Goal: Task Accomplishment & Management: Manage account settings

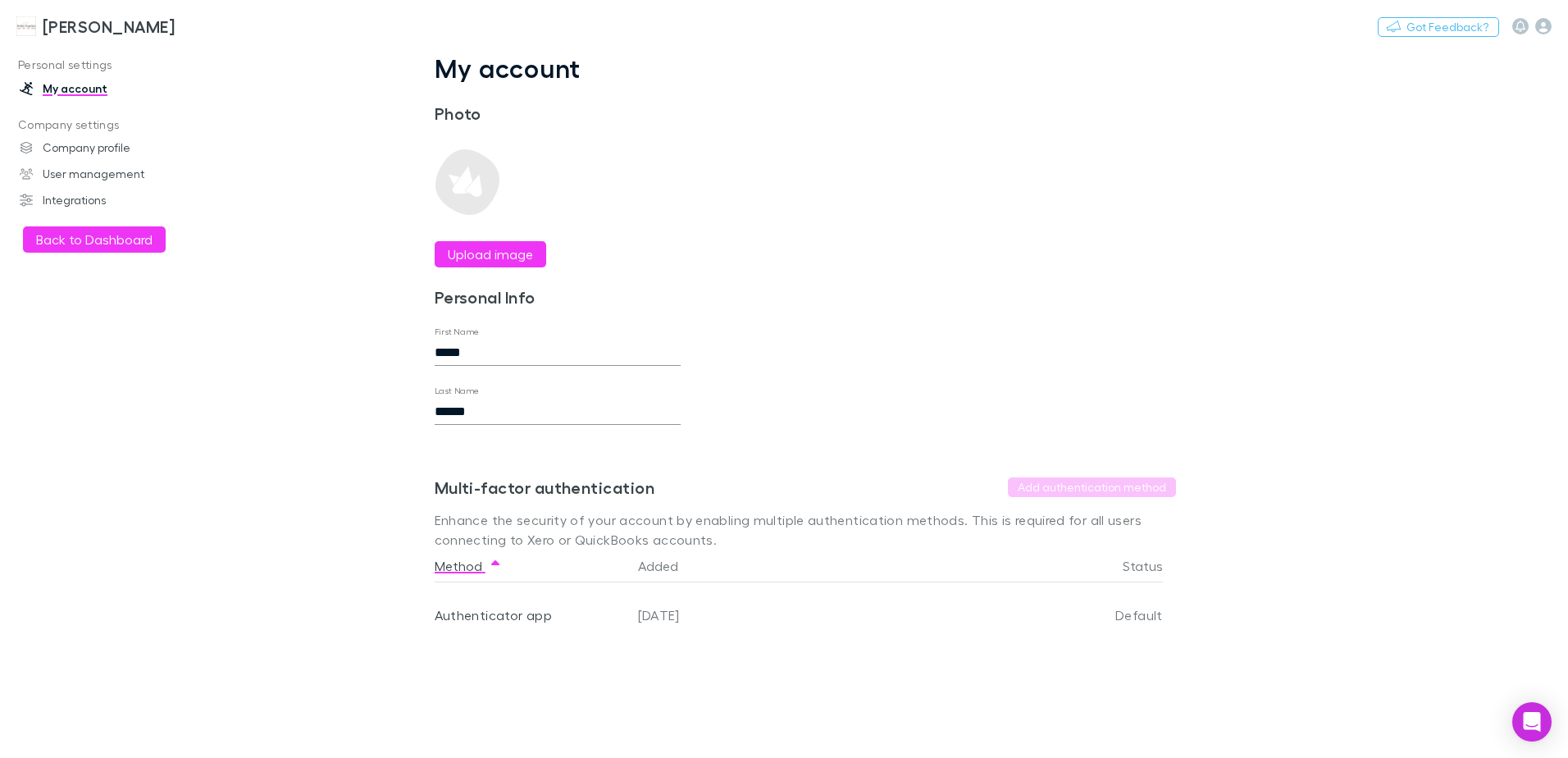
click at [103, 23] on h3 "[PERSON_NAME]" at bounding box center [109, 26] width 132 height 20
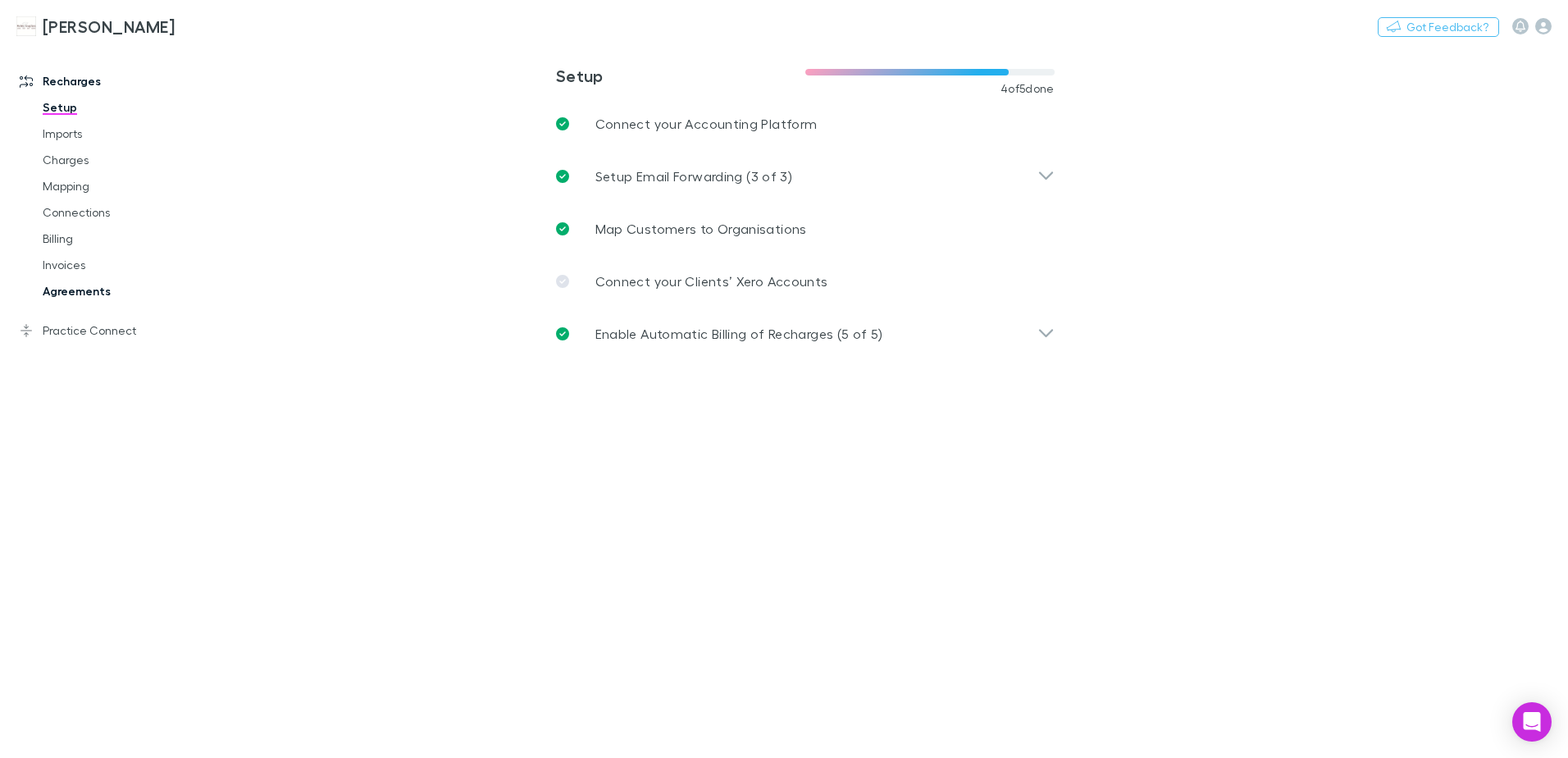
click at [58, 286] on link "Agreements" at bounding box center [123, 291] width 195 height 26
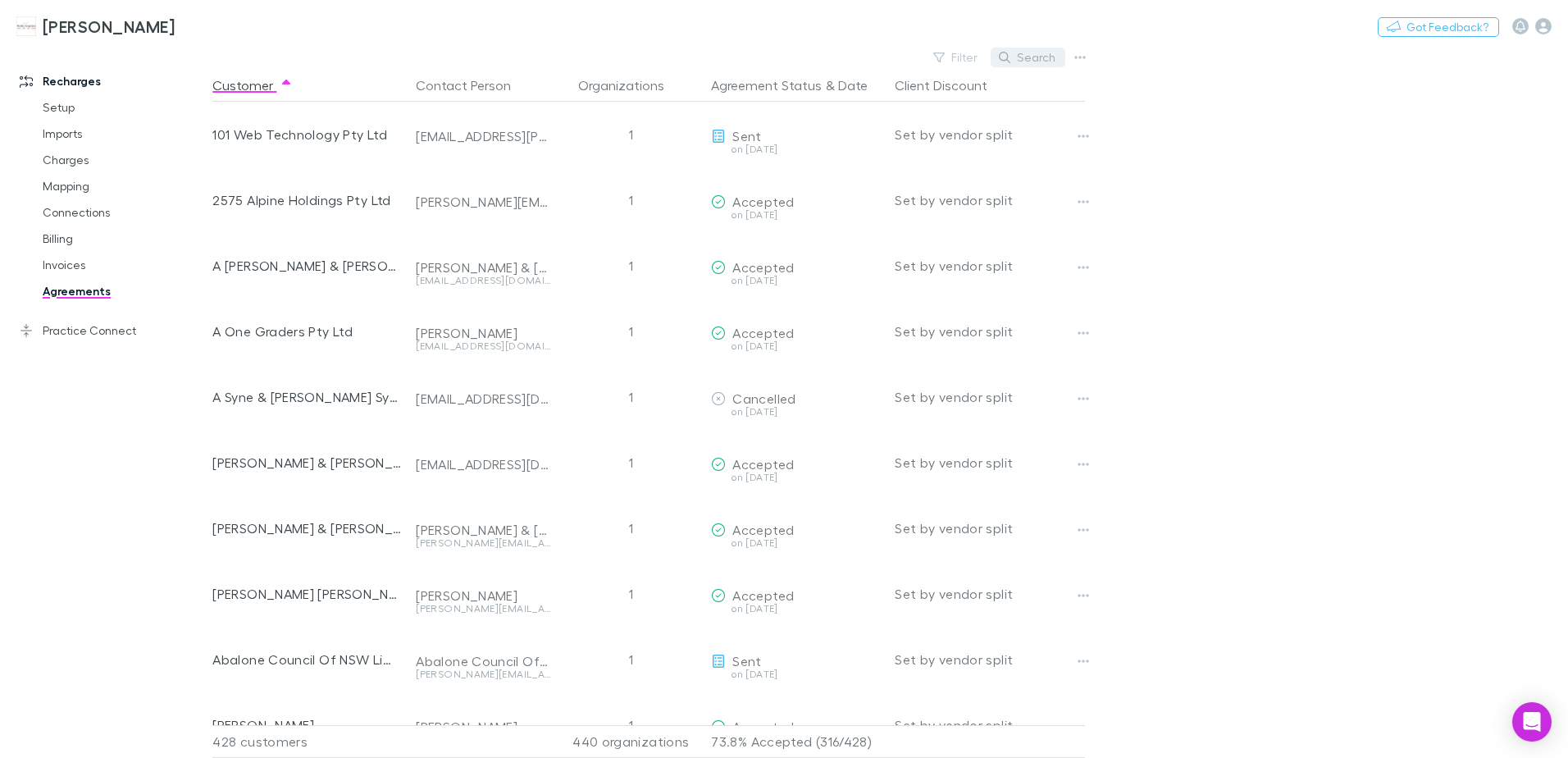
click at [1030, 56] on button "Search" at bounding box center [1027, 57] width 74 height 20
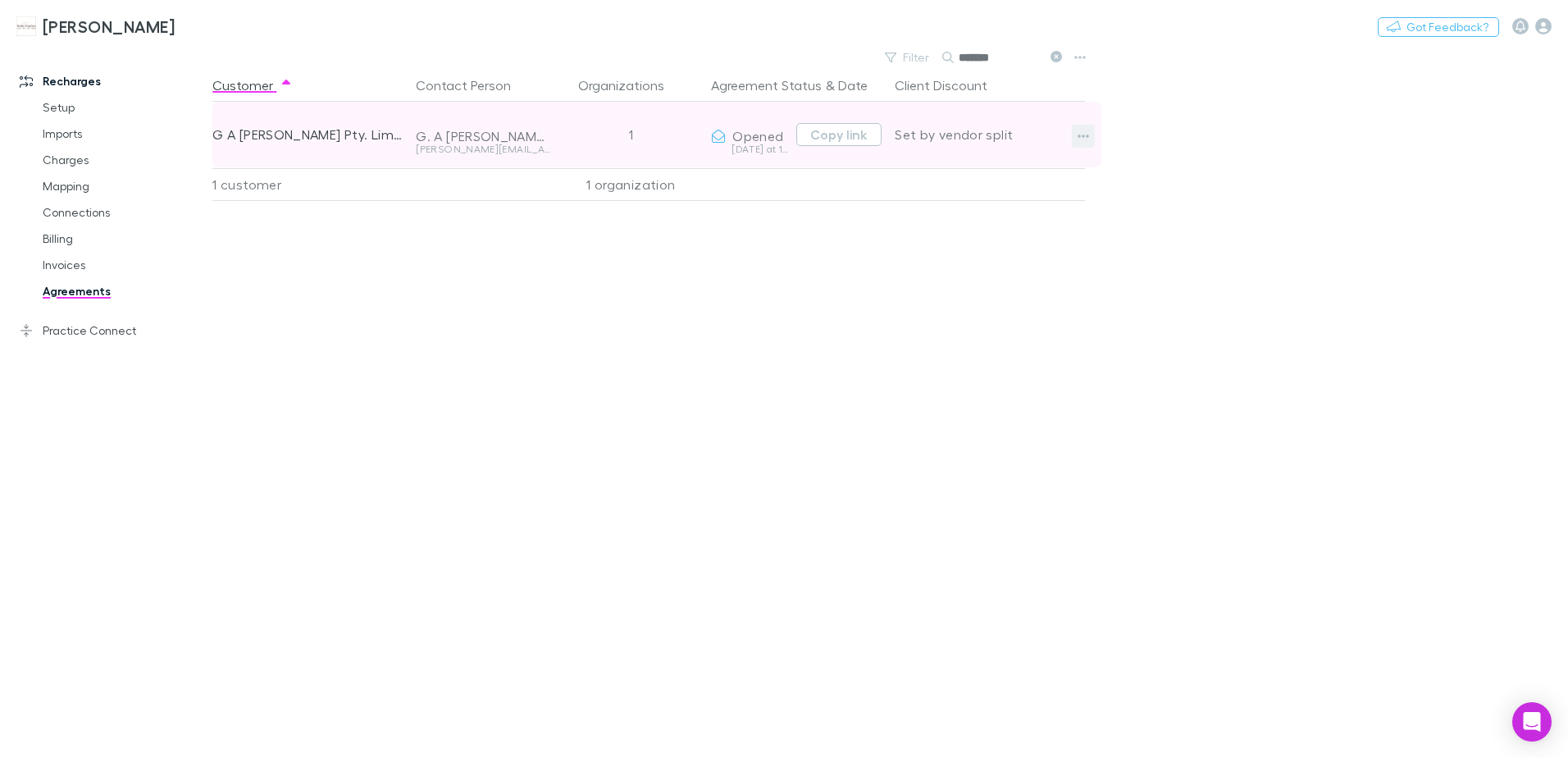
click at [1081, 139] on icon "button" at bounding box center [1083, 136] width 12 height 13
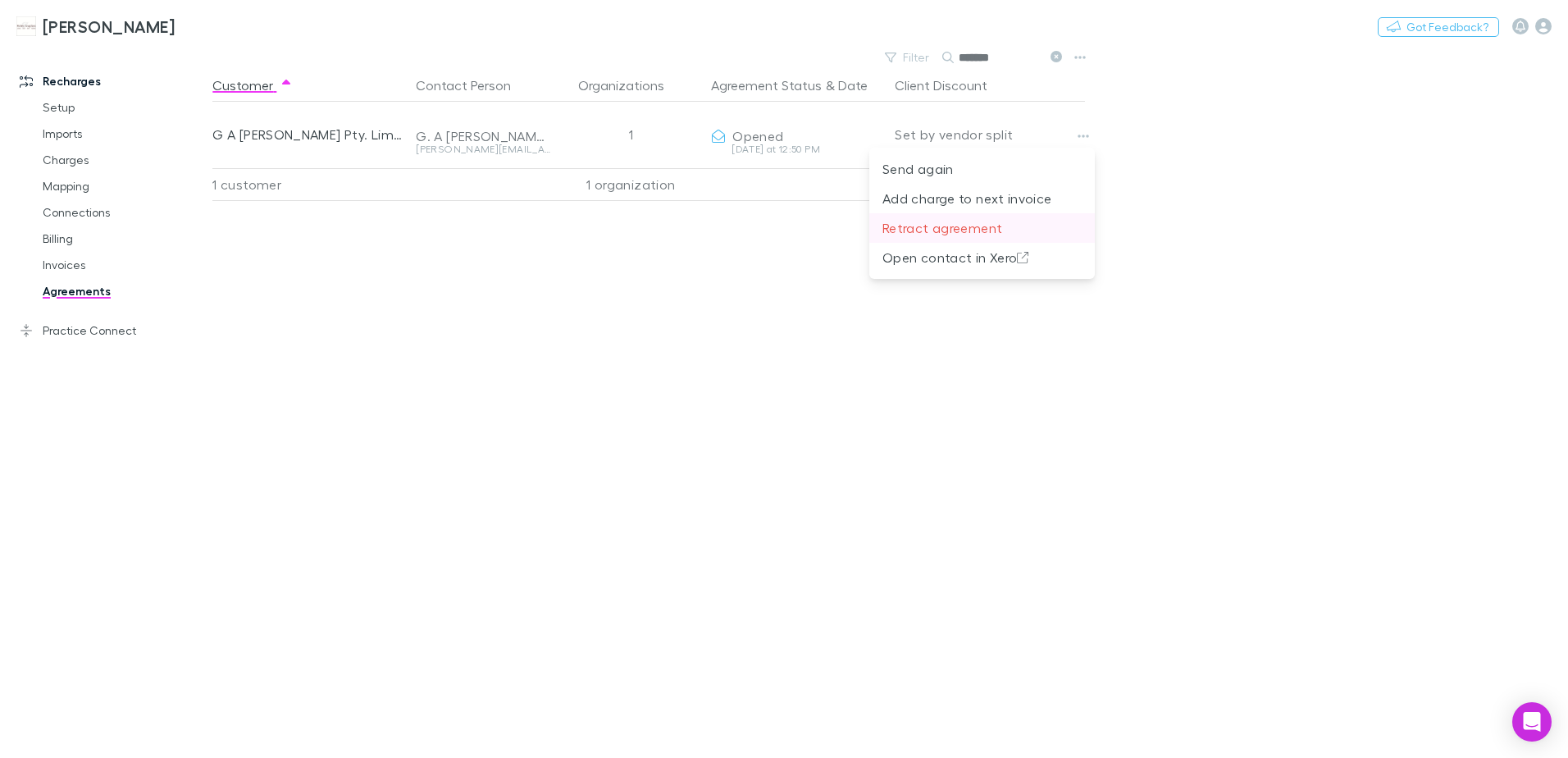
click at [959, 225] on p "Retract agreement" at bounding box center [982, 228] width 199 height 20
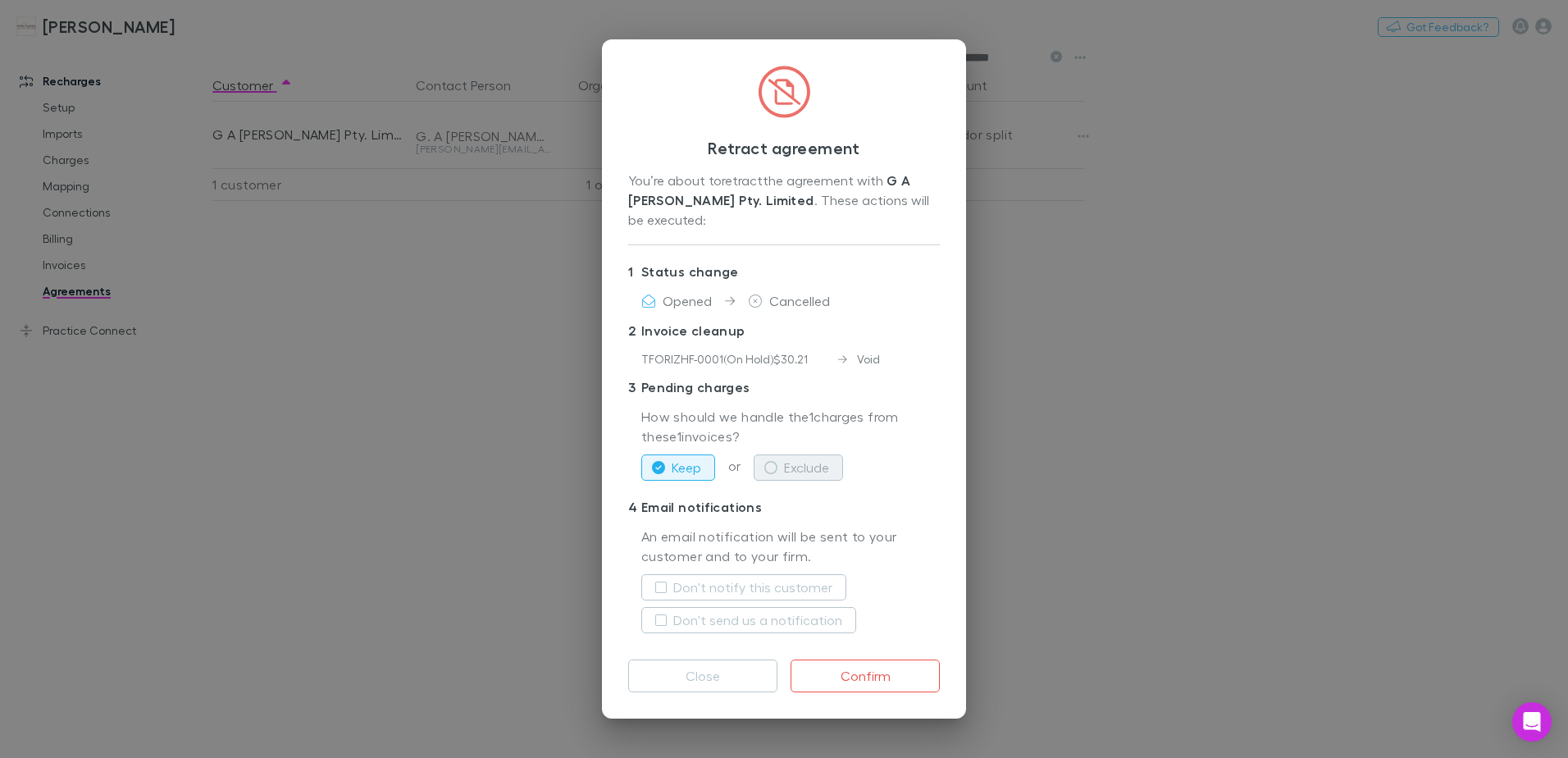
click at [810, 468] on button "Exclude" at bounding box center [798, 467] width 89 height 26
click at [853, 681] on button "Confirm" at bounding box center [864, 676] width 149 height 33
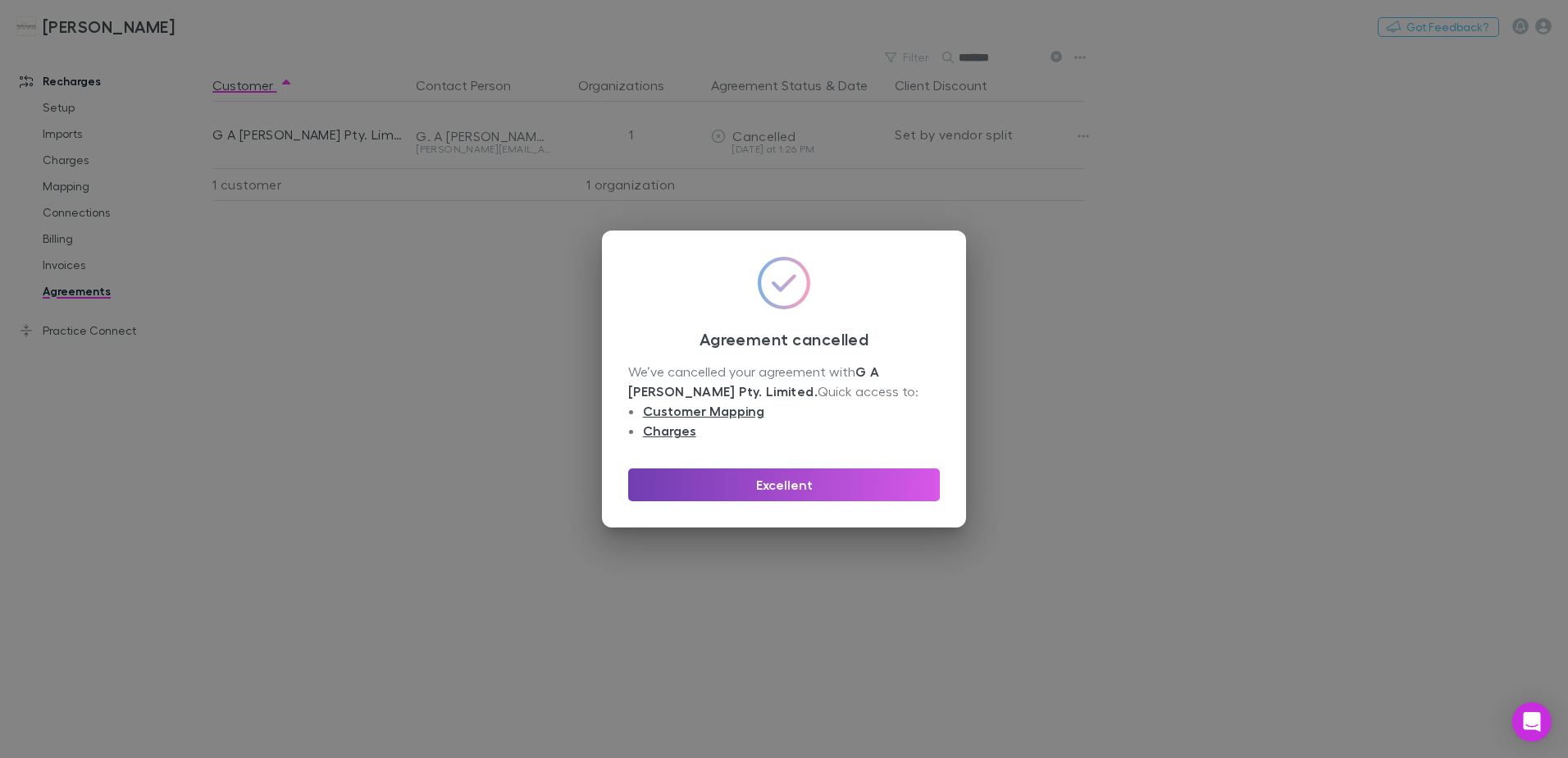
click at [768, 493] on button "Excellent" at bounding box center [784, 484] width 312 height 33
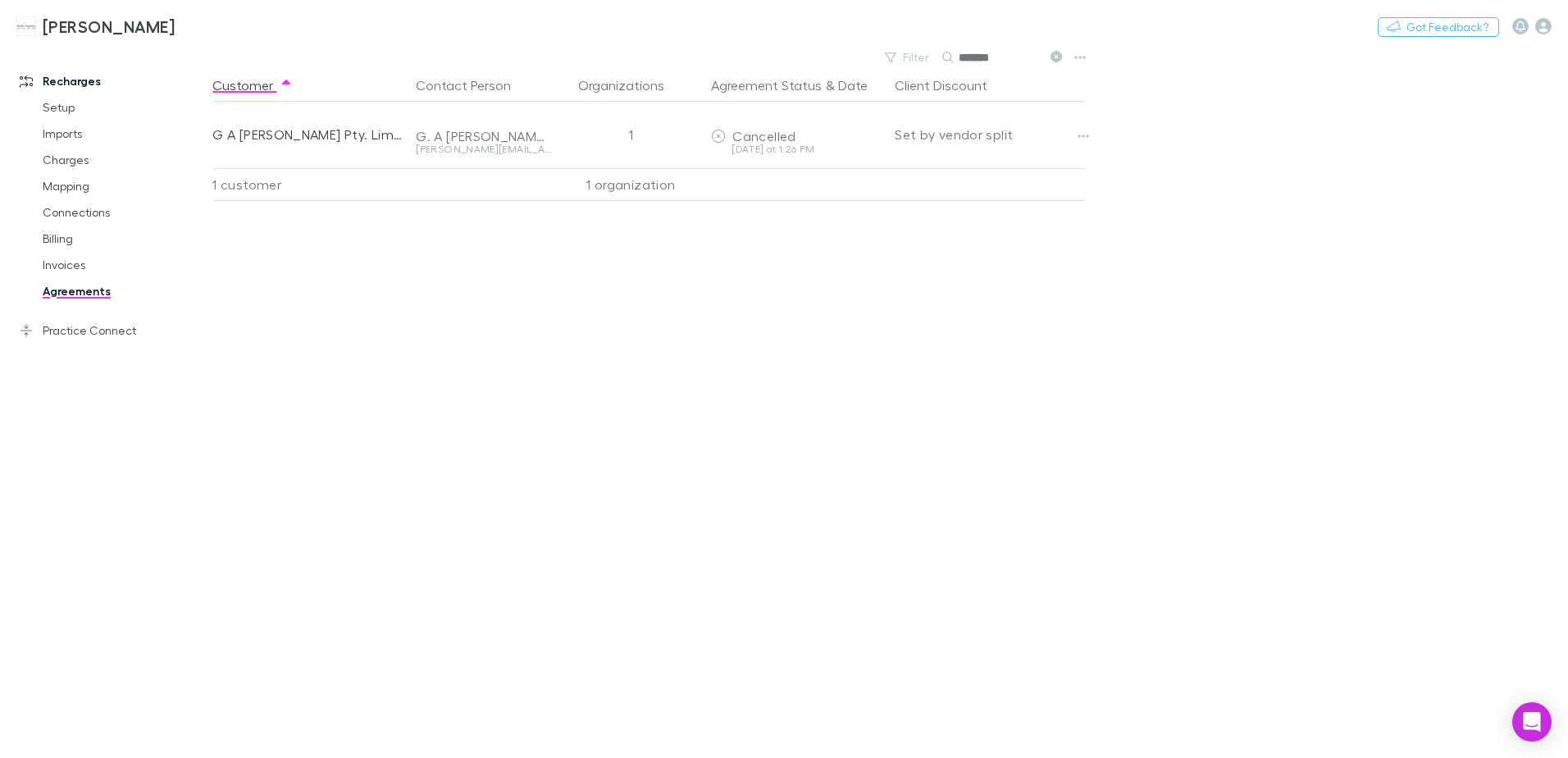
click at [1058, 58] on icon at bounding box center [1056, 56] width 12 height 12
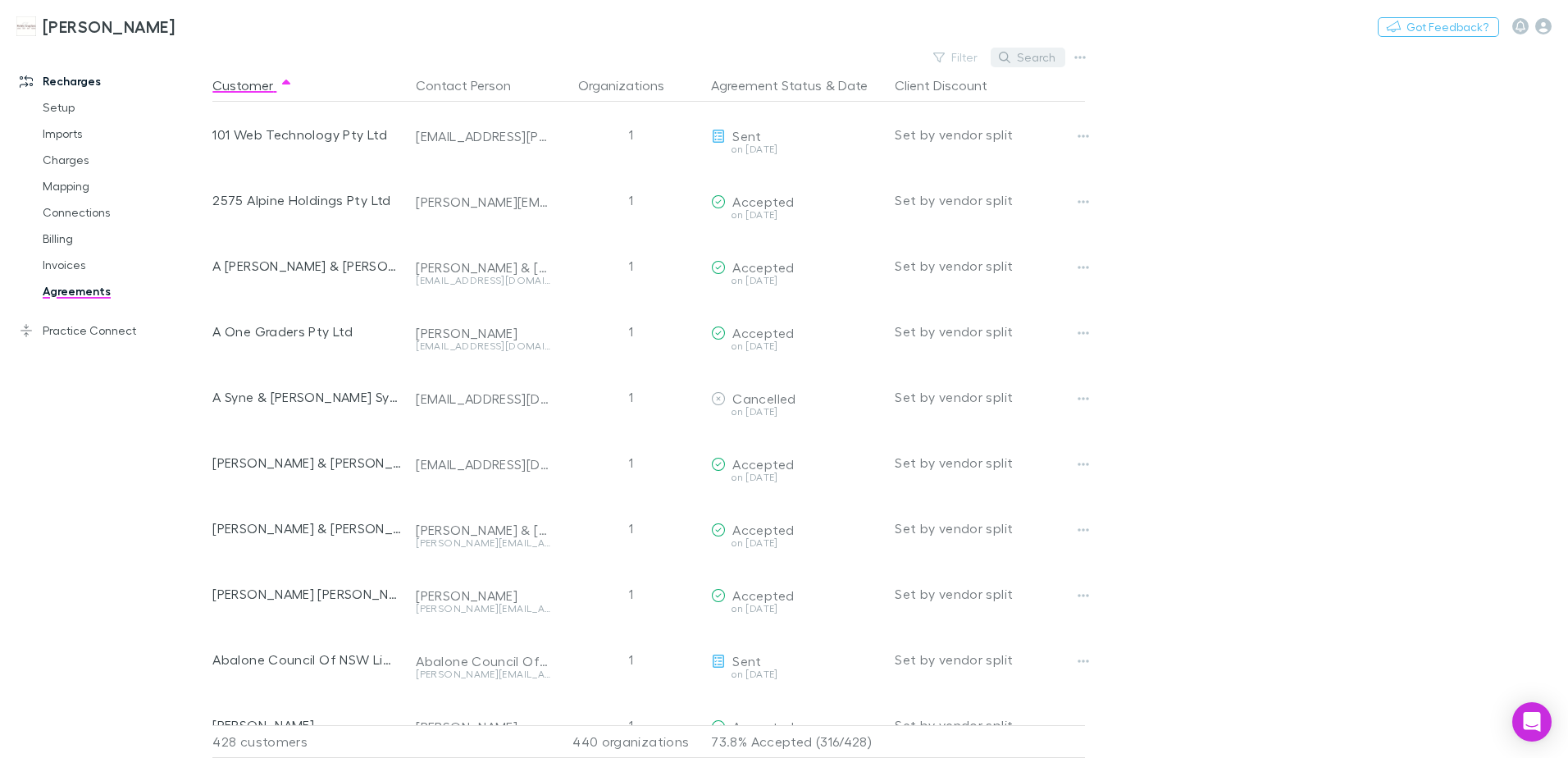
click at [1018, 59] on button "Search" at bounding box center [1027, 57] width 74 height 20
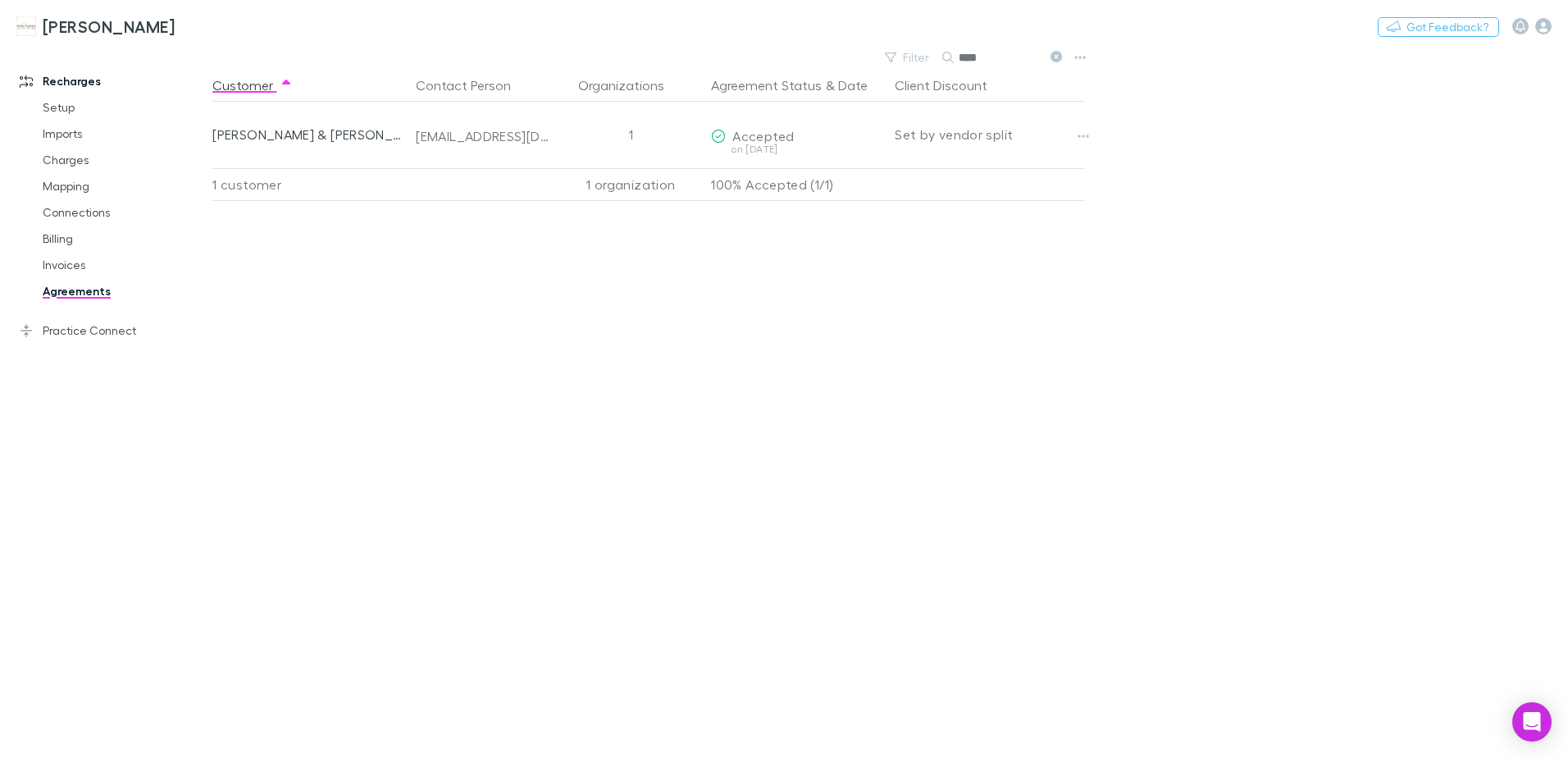
type input "****"
click at [46, 265] on link "Invoices" at bounding box center [123, 265] width 195 height 26
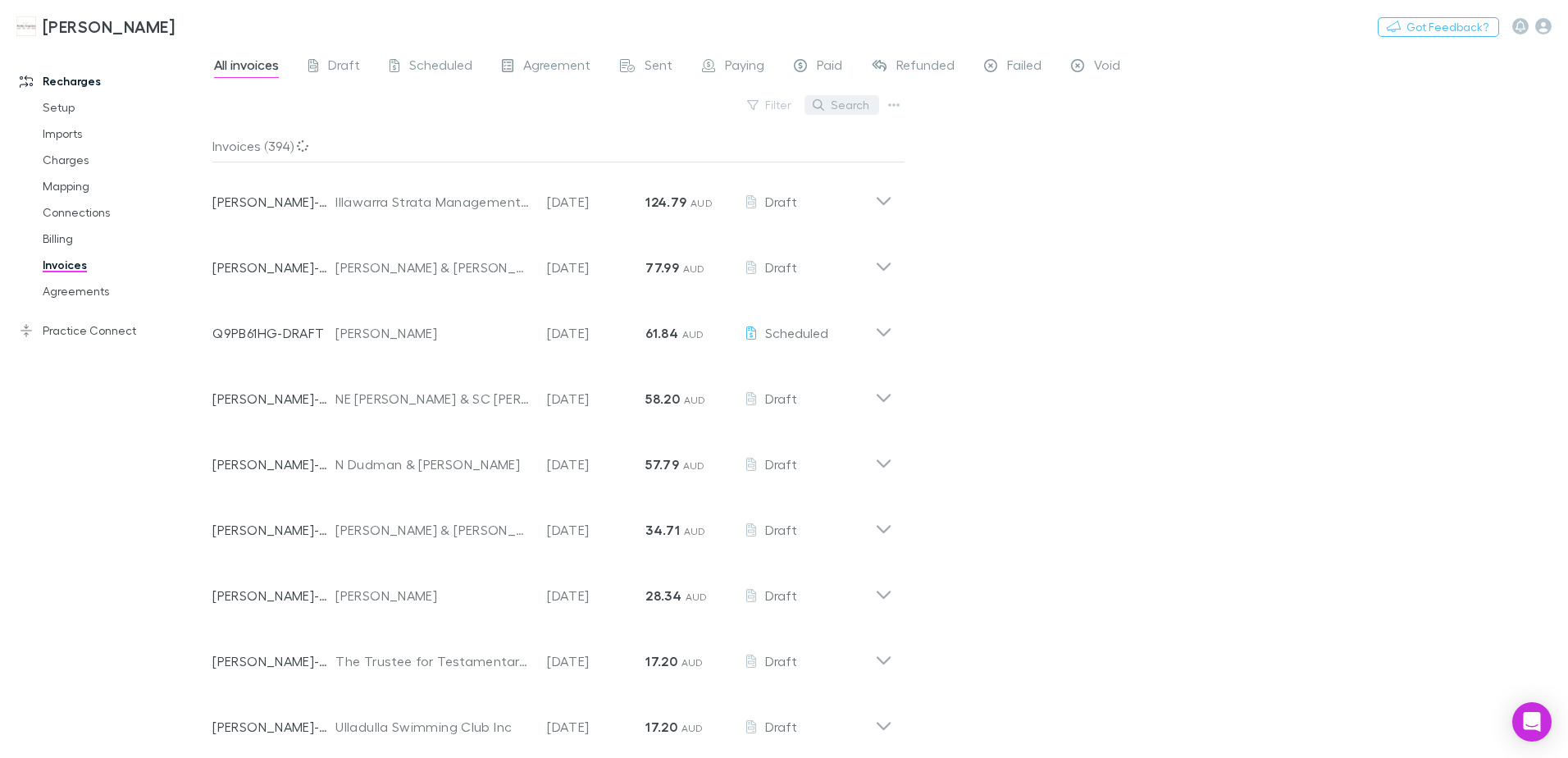
click at [852, 109] on button "Search" at bounding box center [841, 105] width 74 height 20
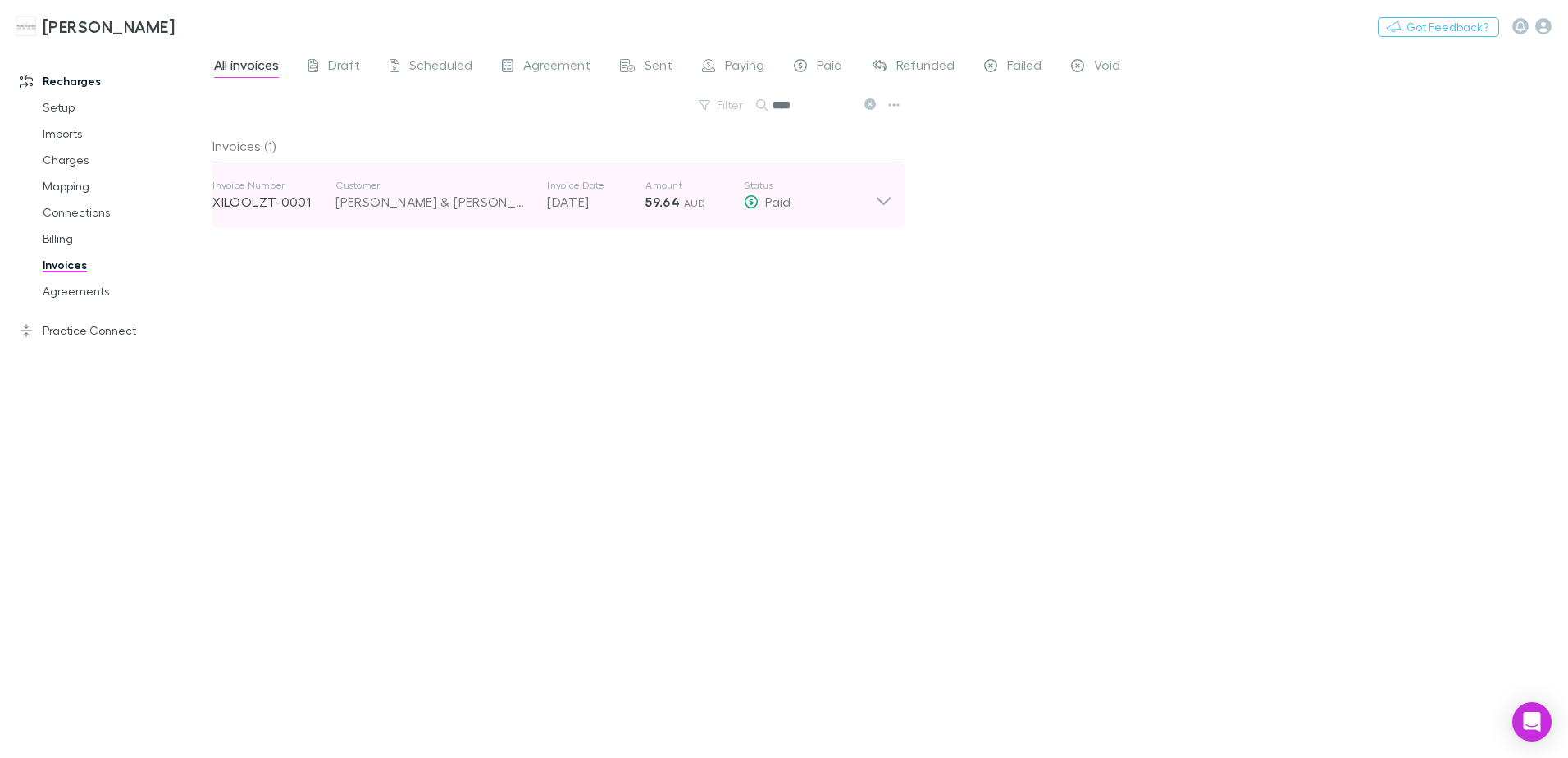
click at [891, 209] on icon at bounding box center [883, 195] width 17 height 33
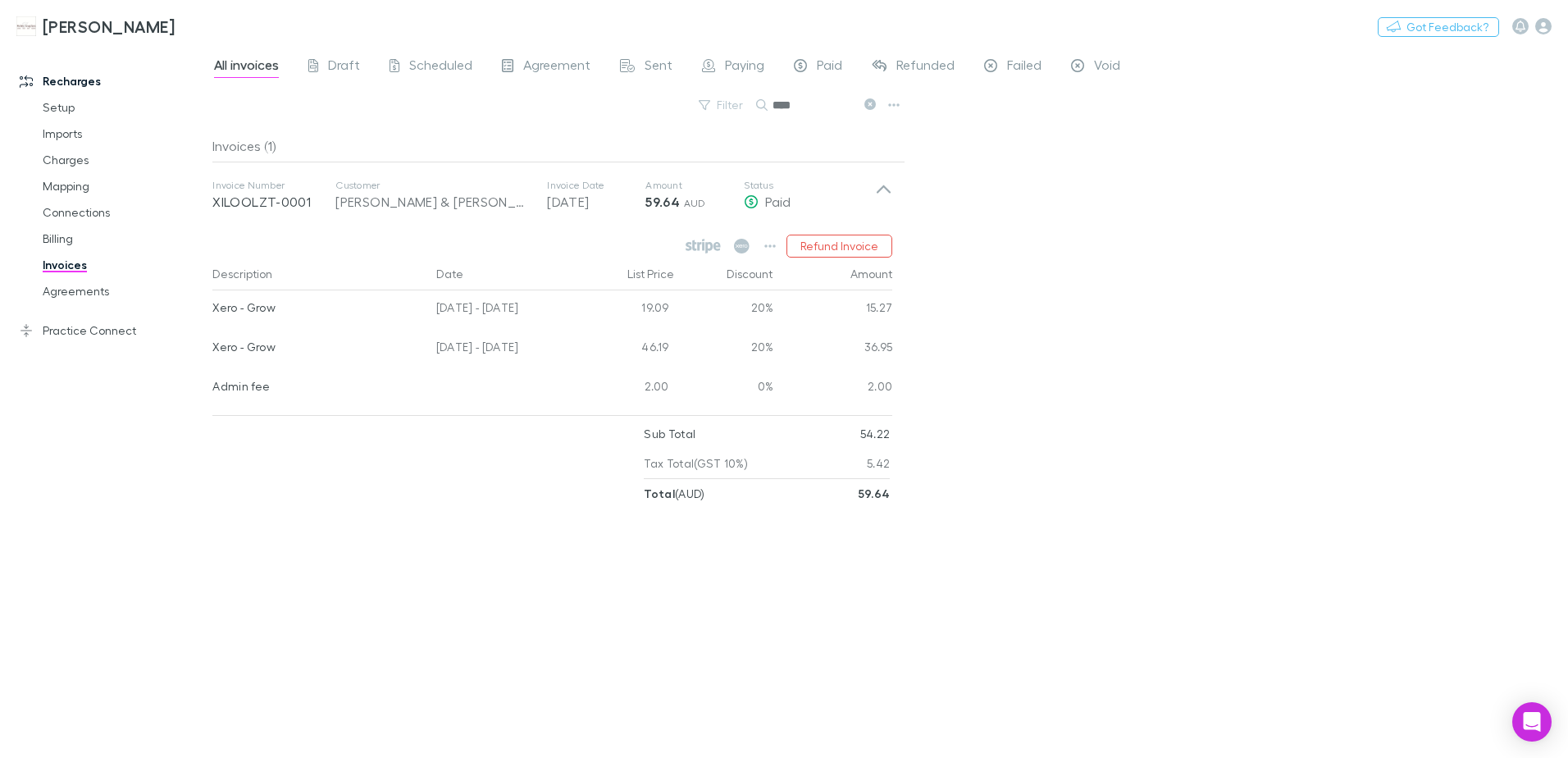
drag, startPoint x: 811, startPoint y: 105, endPoint x: 570, endPoint y: 118, distance: 241.4
click at [570, 118] on div "Filter Search ****" at bounding box center [559, 112] width 693 height 36
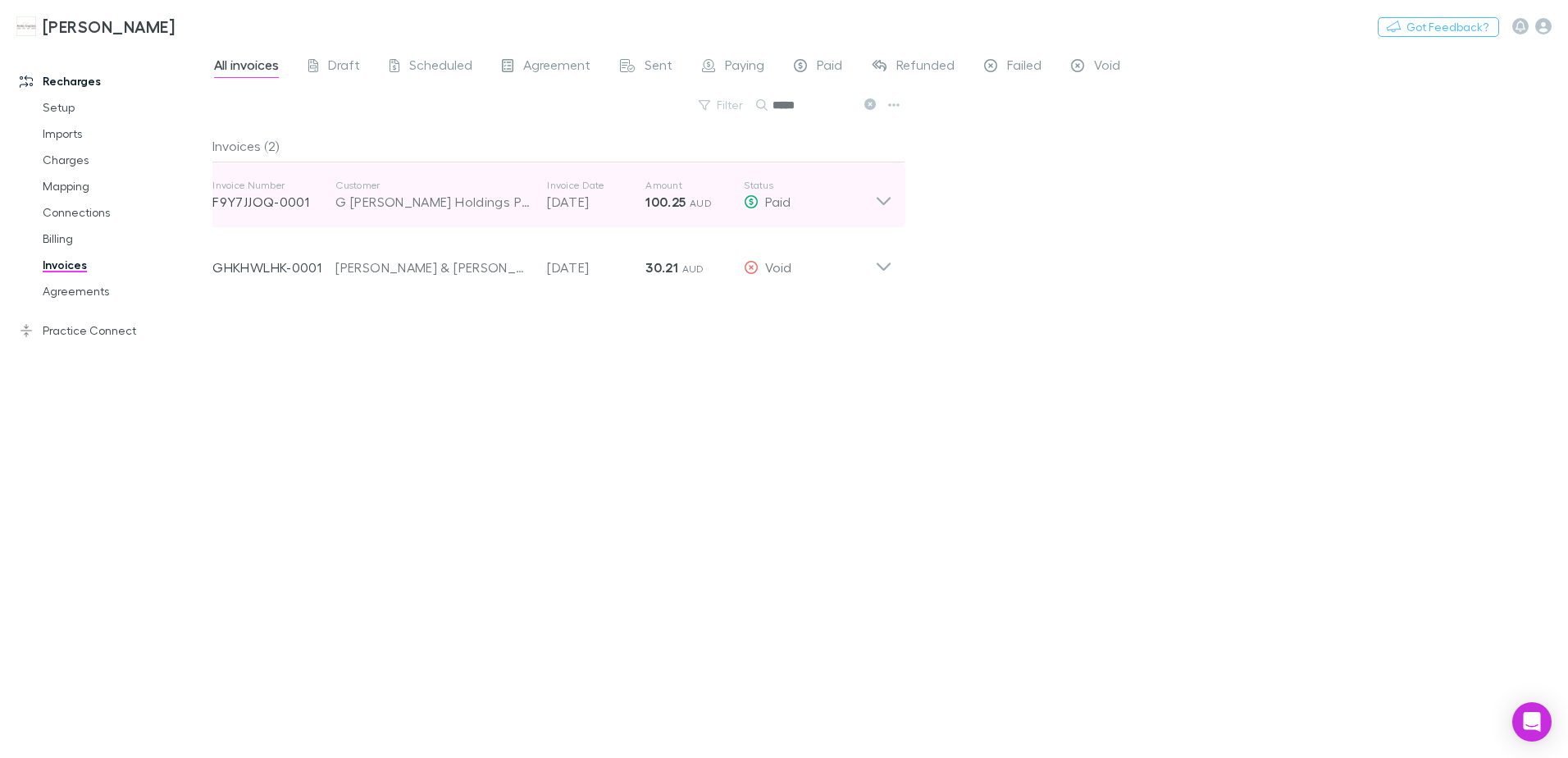
type input "*****"
click at [880, 201] on icon at bounding box center [883, 195] width 17 height 33
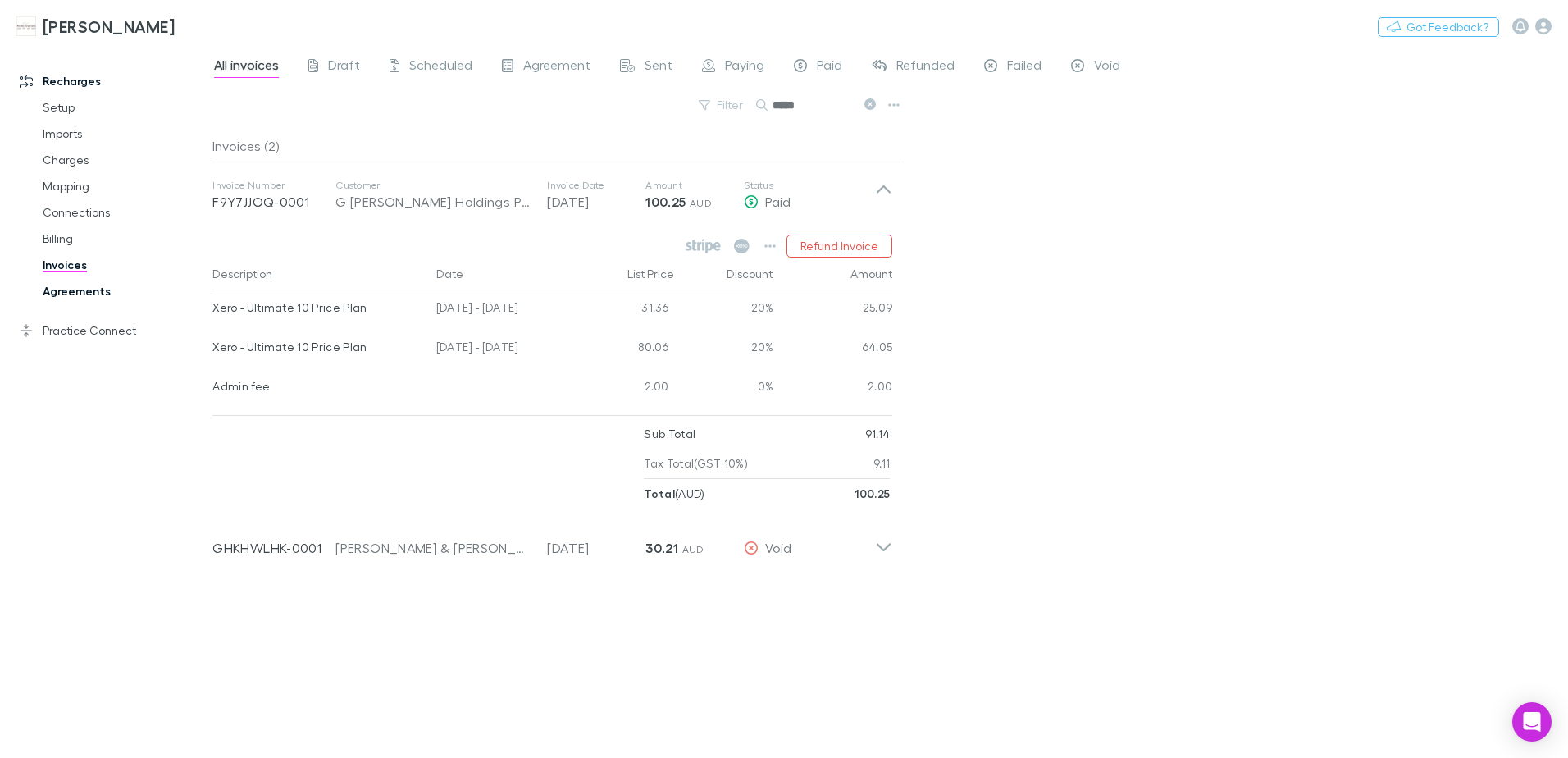
click at [74, 294] on link "Agreements" at bounding box center [123, 291] width 195 height 26
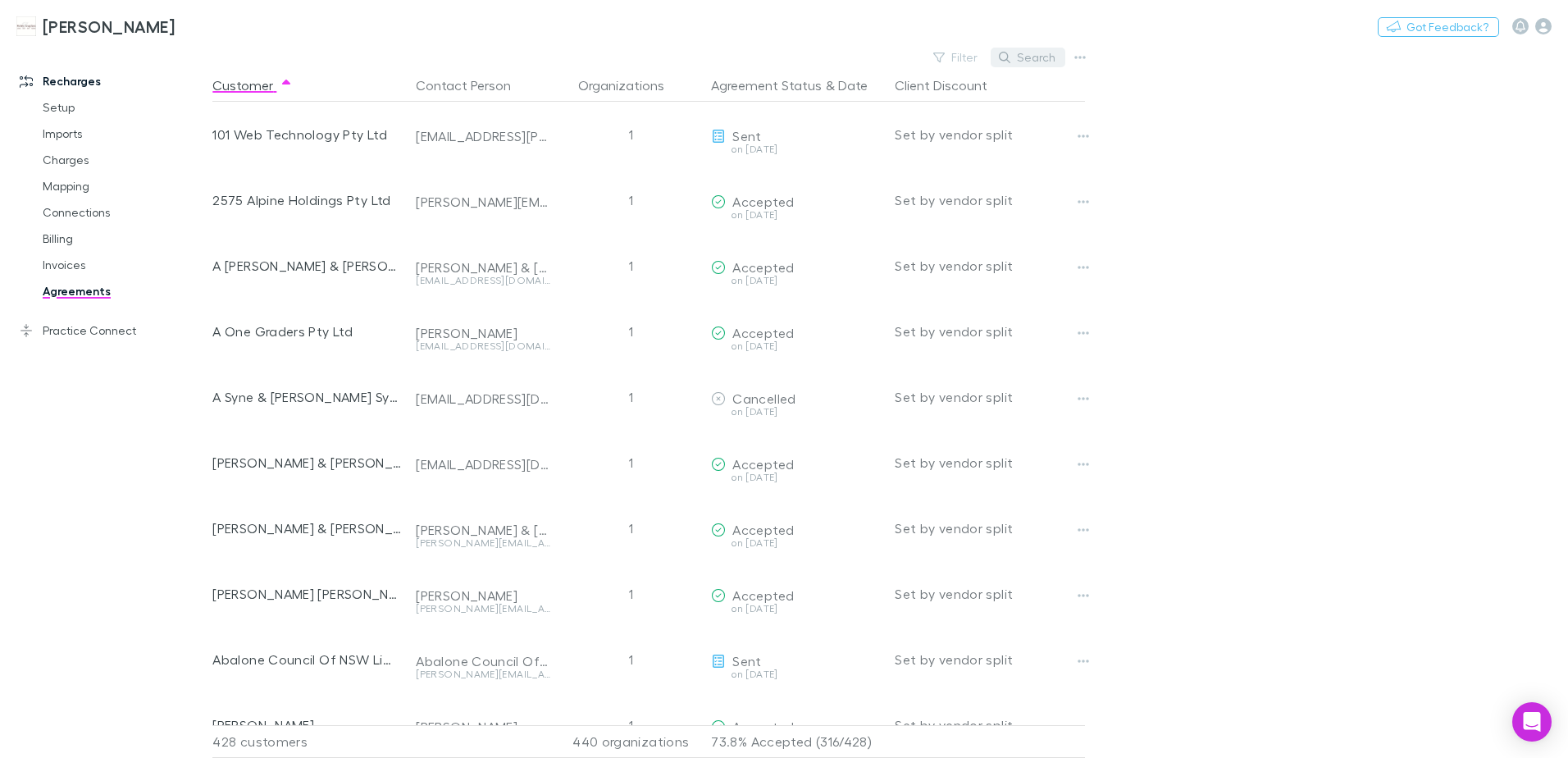
click at [1039, 51] on button "Search" at bounding box center [1027, 57] width 74 height 20
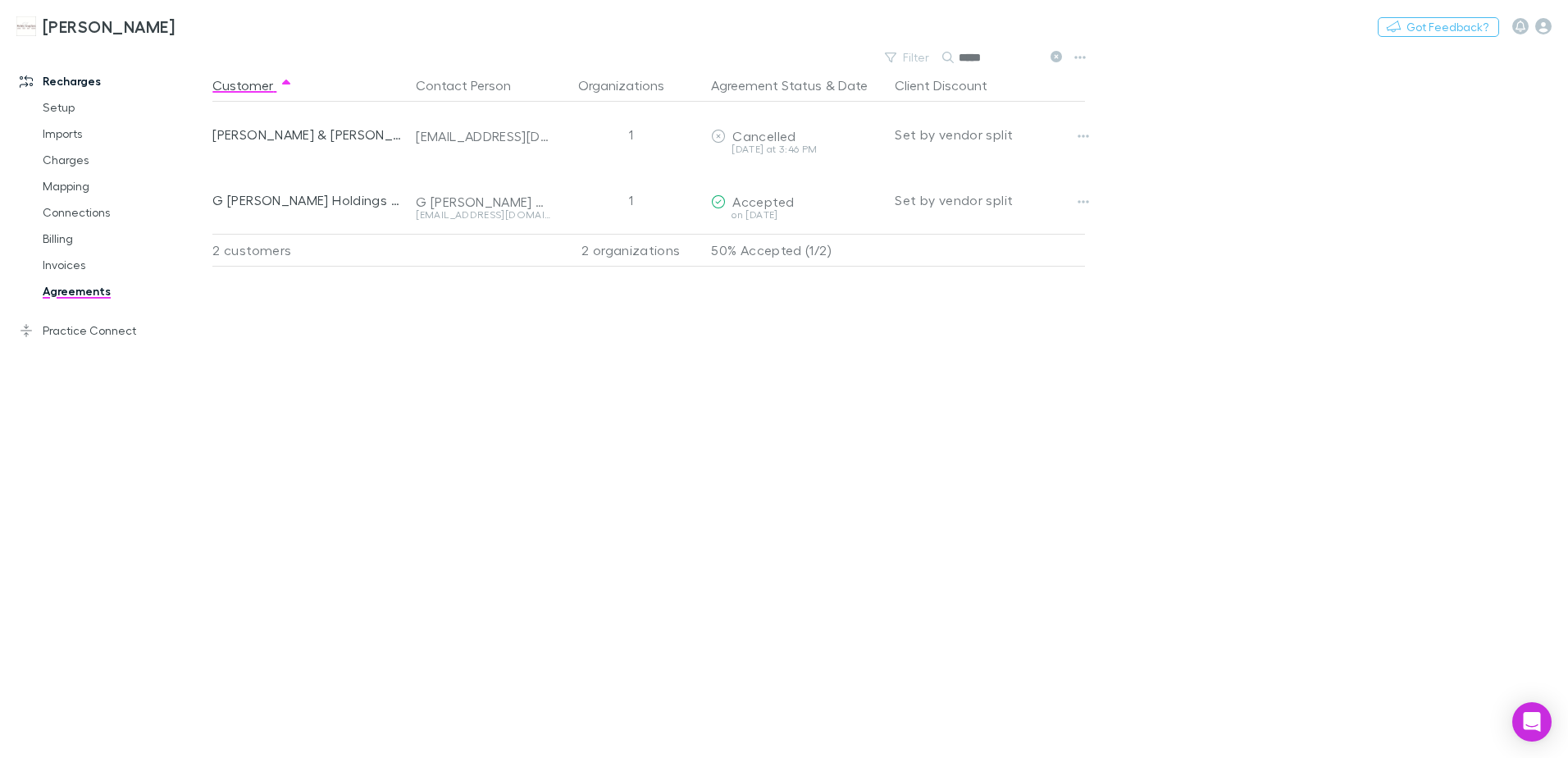
type input "*****"
click at [94, 30] on h3 "[PERSON_NAME]" at bounding box center [109, 26] width 132 height 20
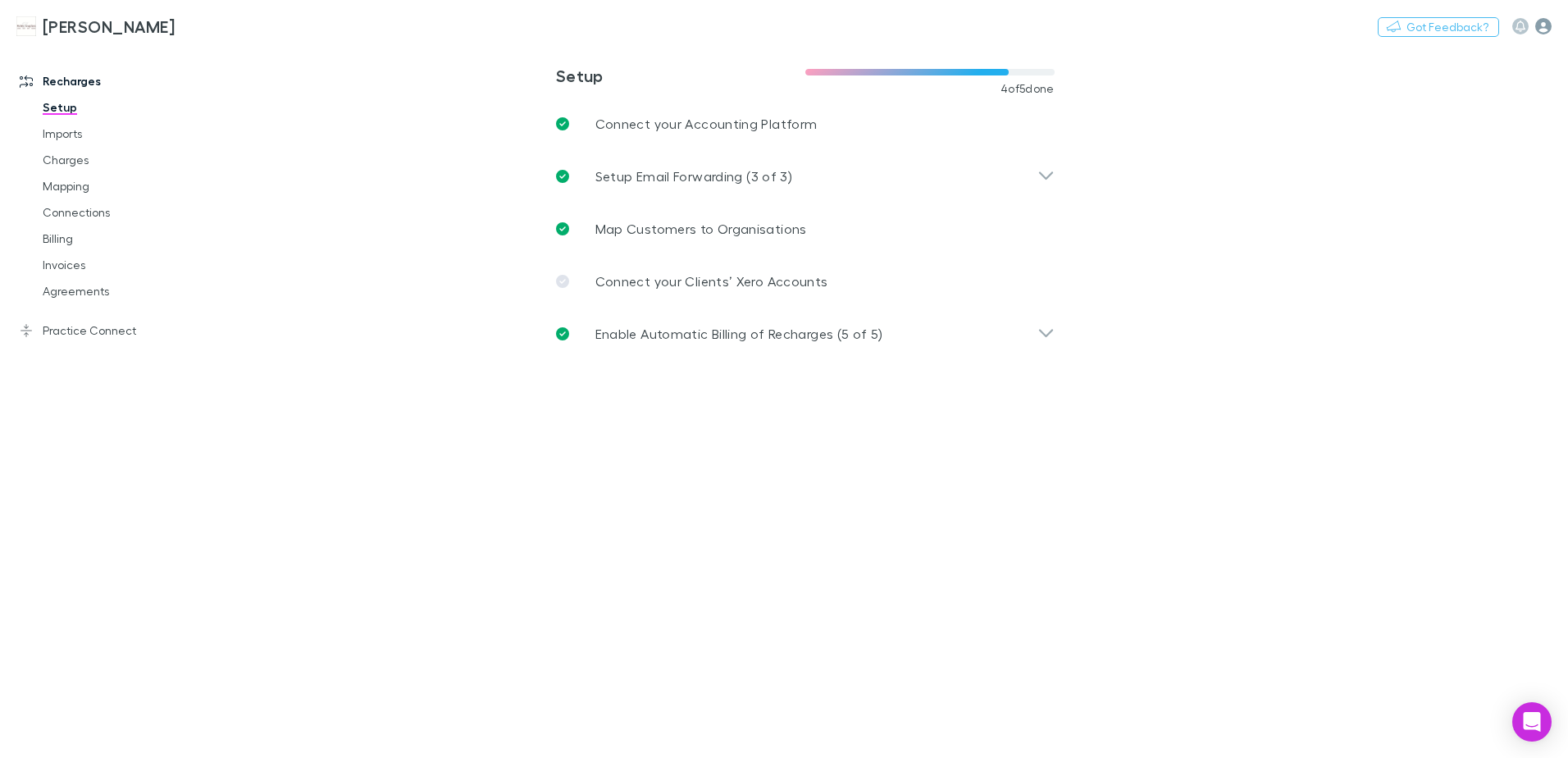
click at [1551, 23] on icon "button" at bounding box center [1544, 26] width 16 height 16
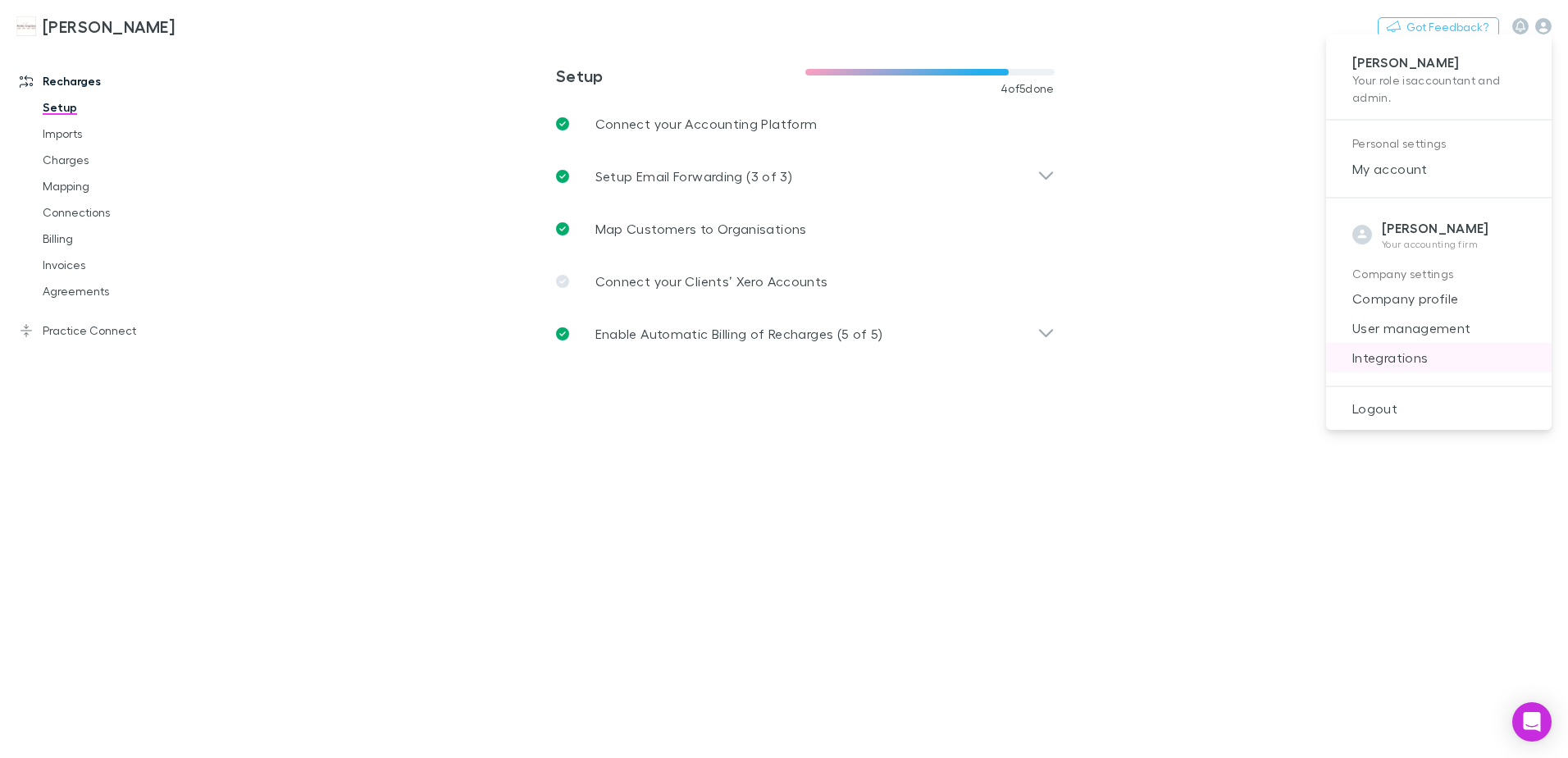
click at [1403, 365] on span "Integrations" at bounding box center [1438, 358] width 199 height 20
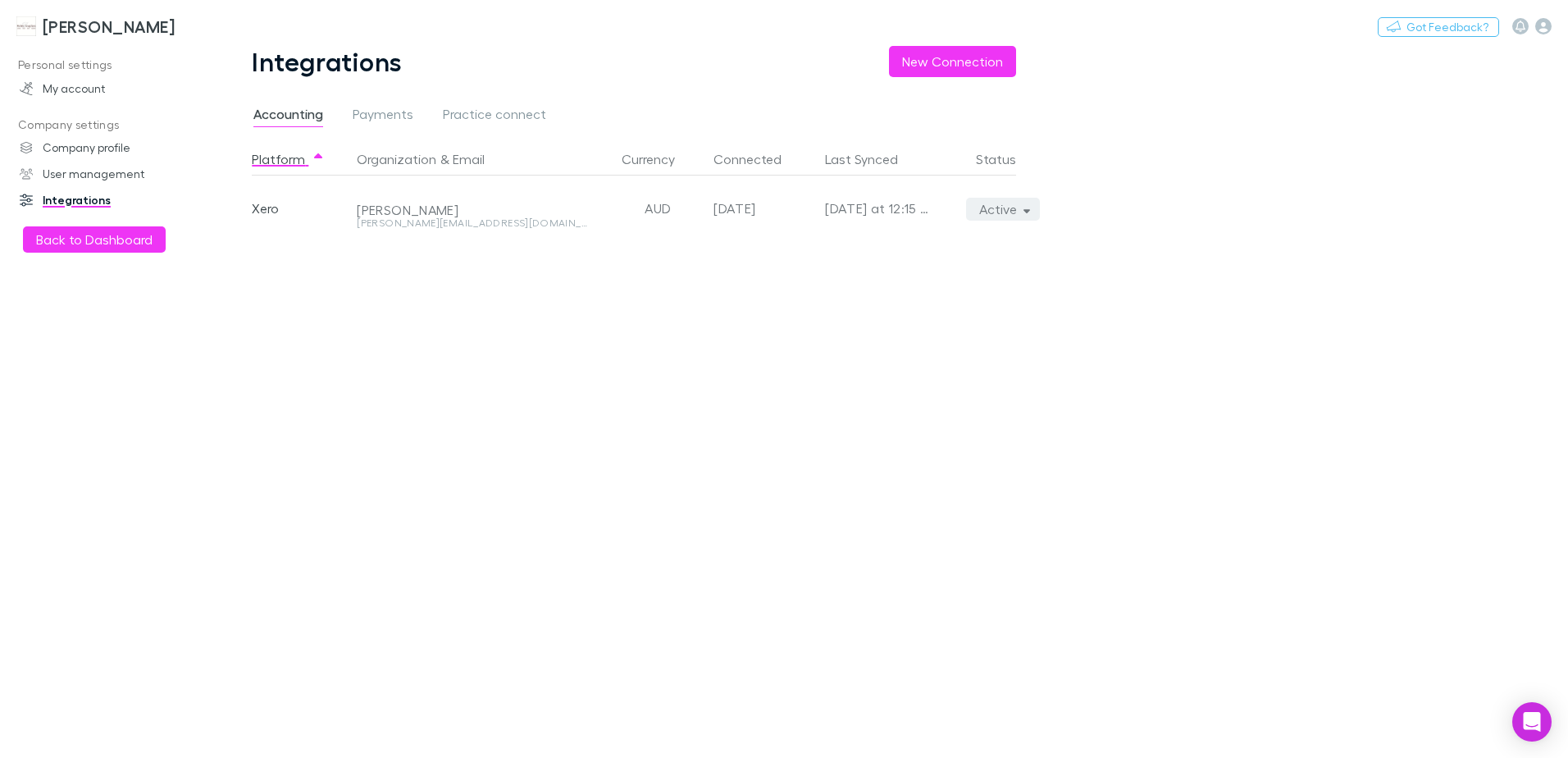
click at [1027, 211] on icon "button" at bounding box center [1027, 211] width 7 height 4
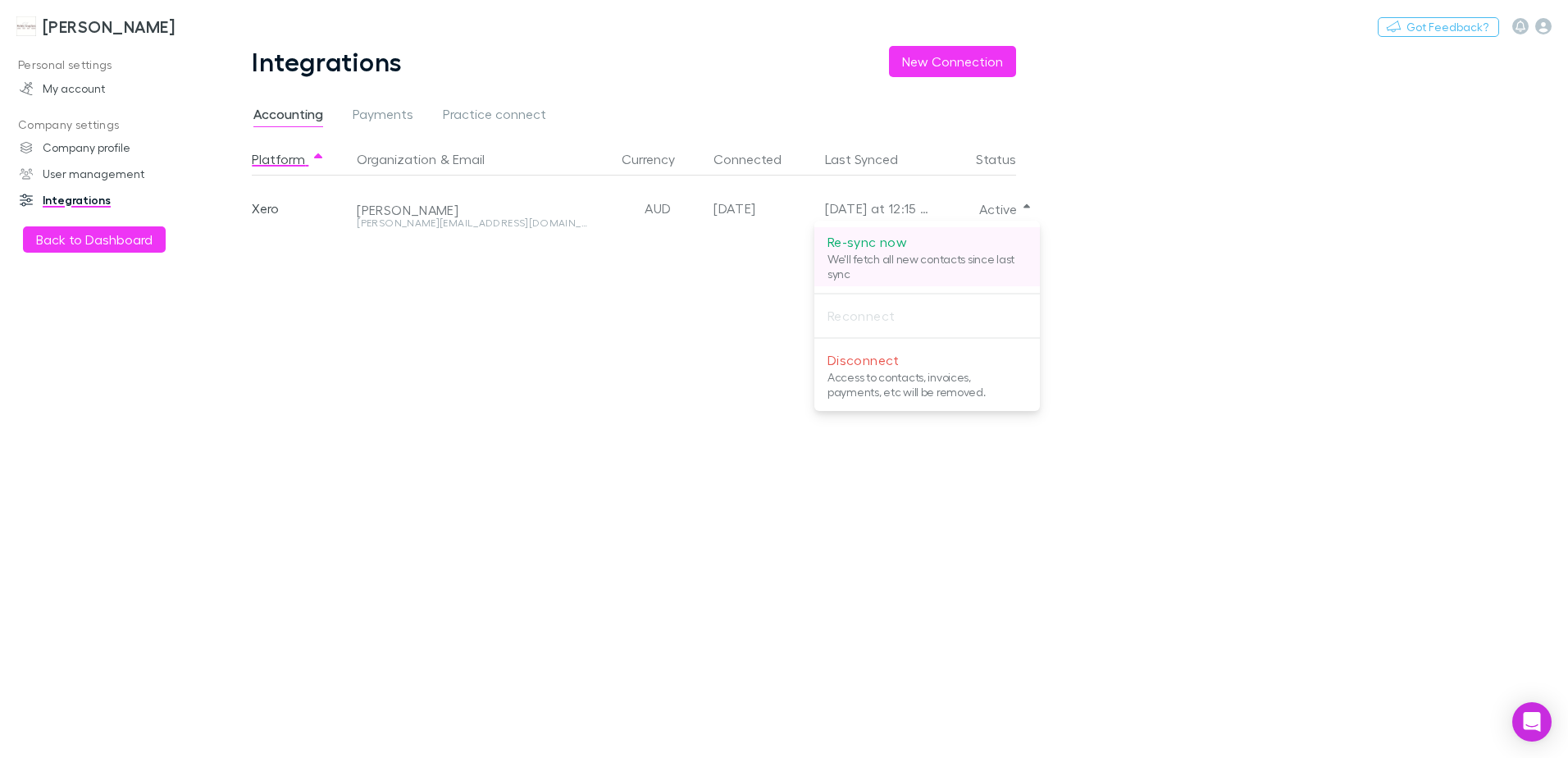
click at [869, 259] on p "We'll fetch all new contacts since last sync" at bounding box center [927, 266] width 199 height 29
click at [112, 25] on div at bounding box center [784, 379] width 1568 height 758
click at [112, 25] on h3 "[PERSON_NAME]" at bounding box center [109, 26] width 132 height 20
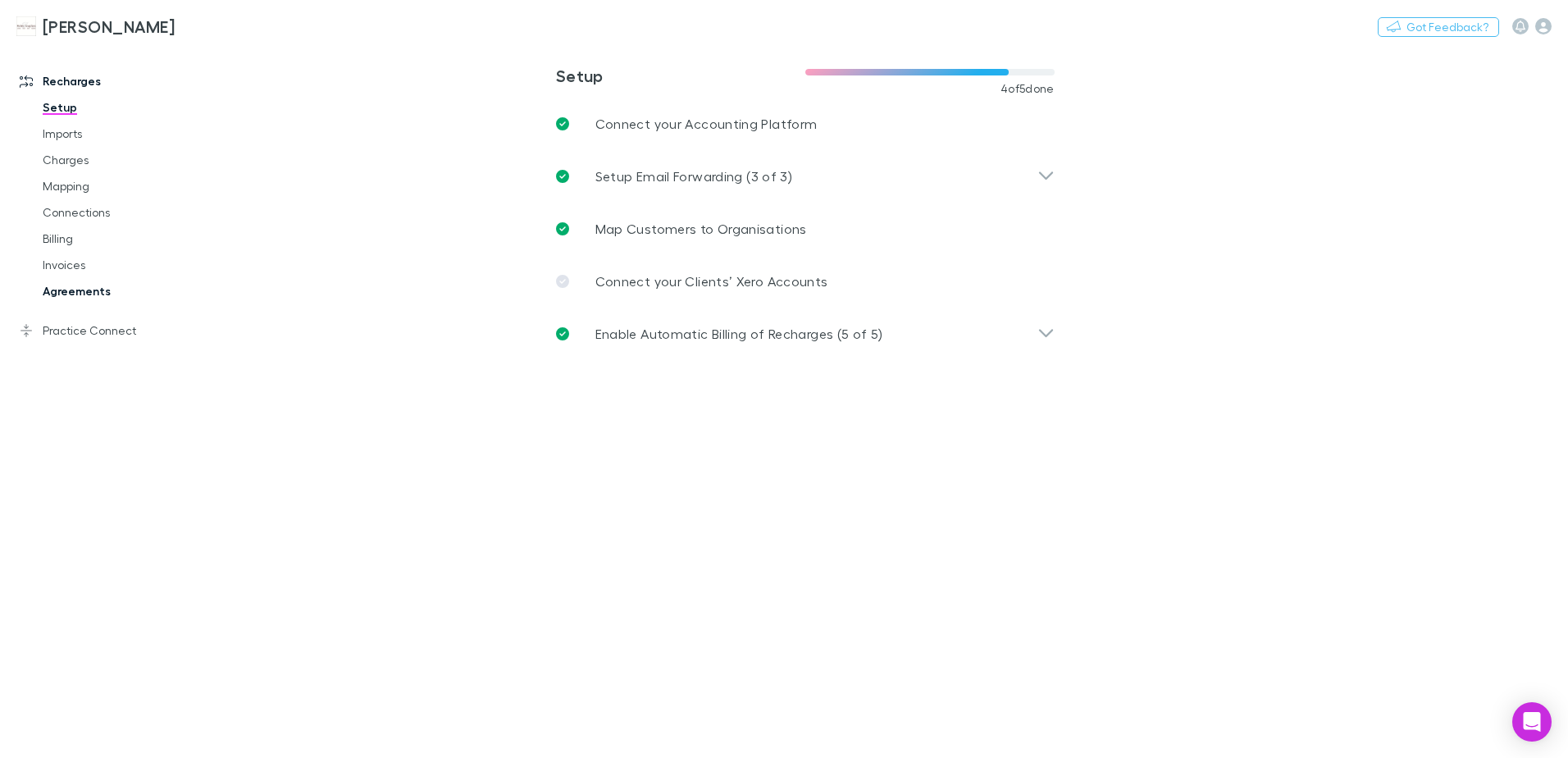
click at [94, 283] on link "Agreements" at bounding box center [123, 291] width 195 height 26
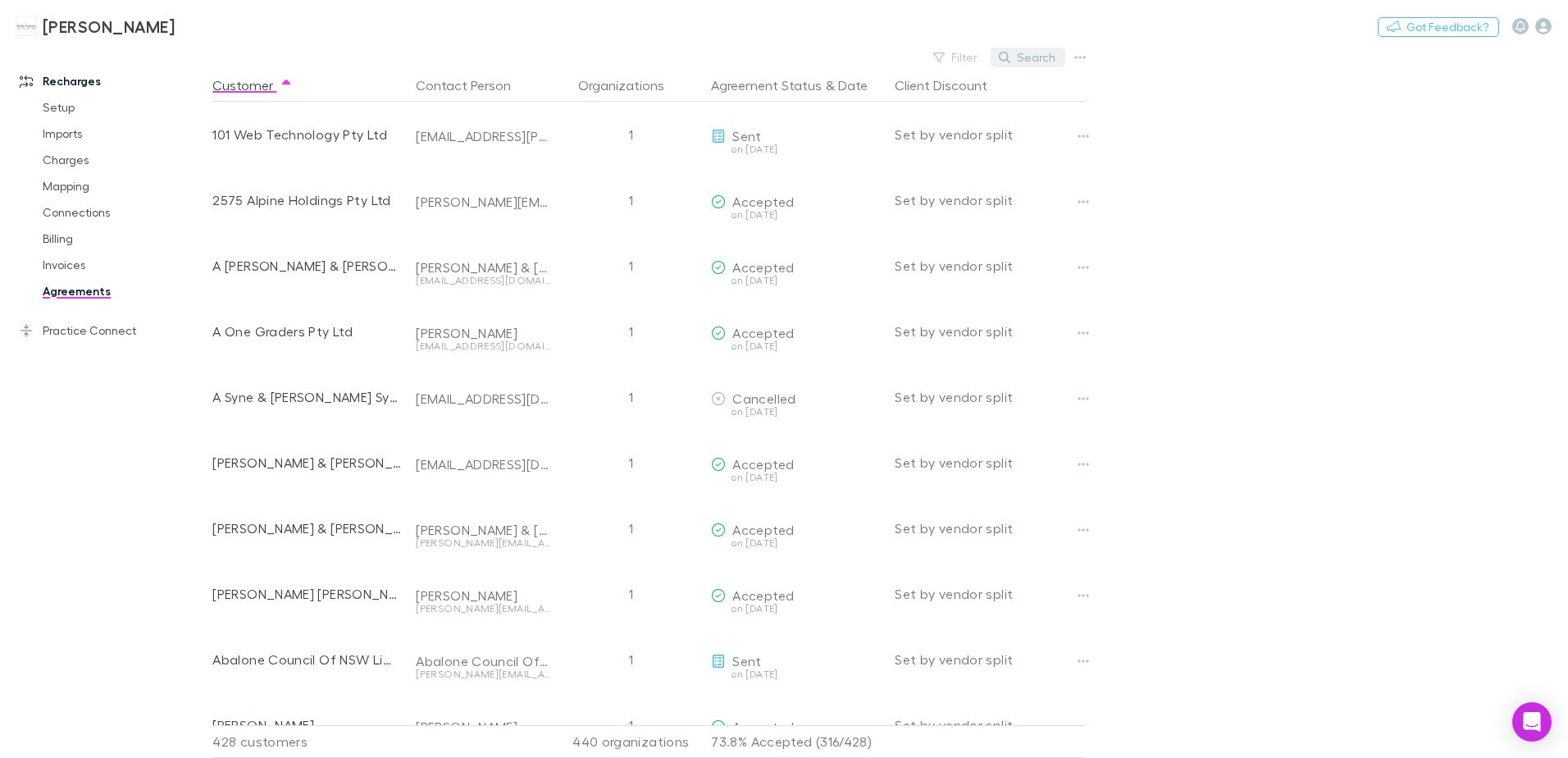
click at [1029, 62] on button "Search" at bounding box center [1027, 57] width 74 height 20
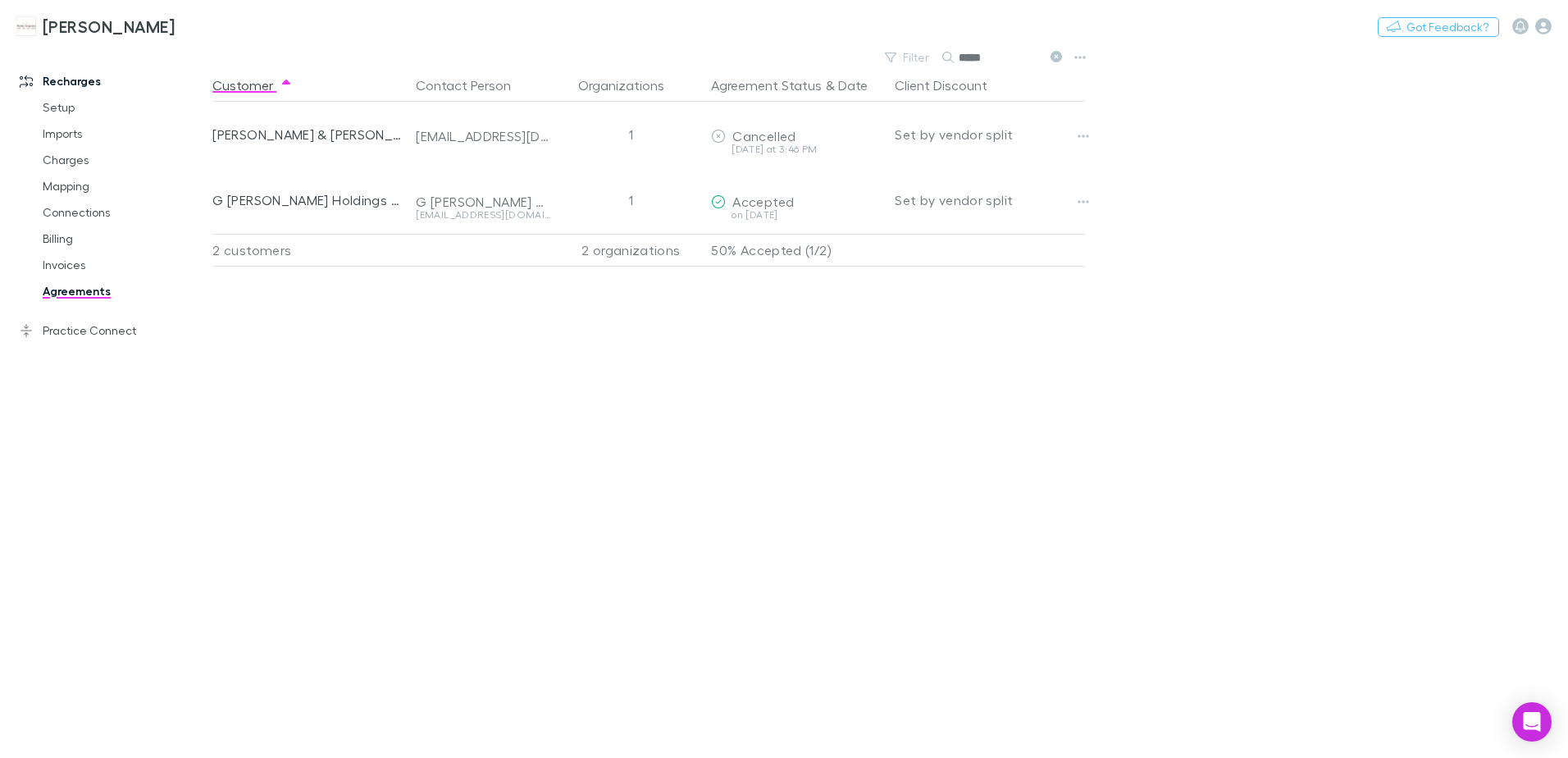
type input "*****"
click at [1543, 28] on icon "button" at bounding box center [1544, 26] width 16 height 16
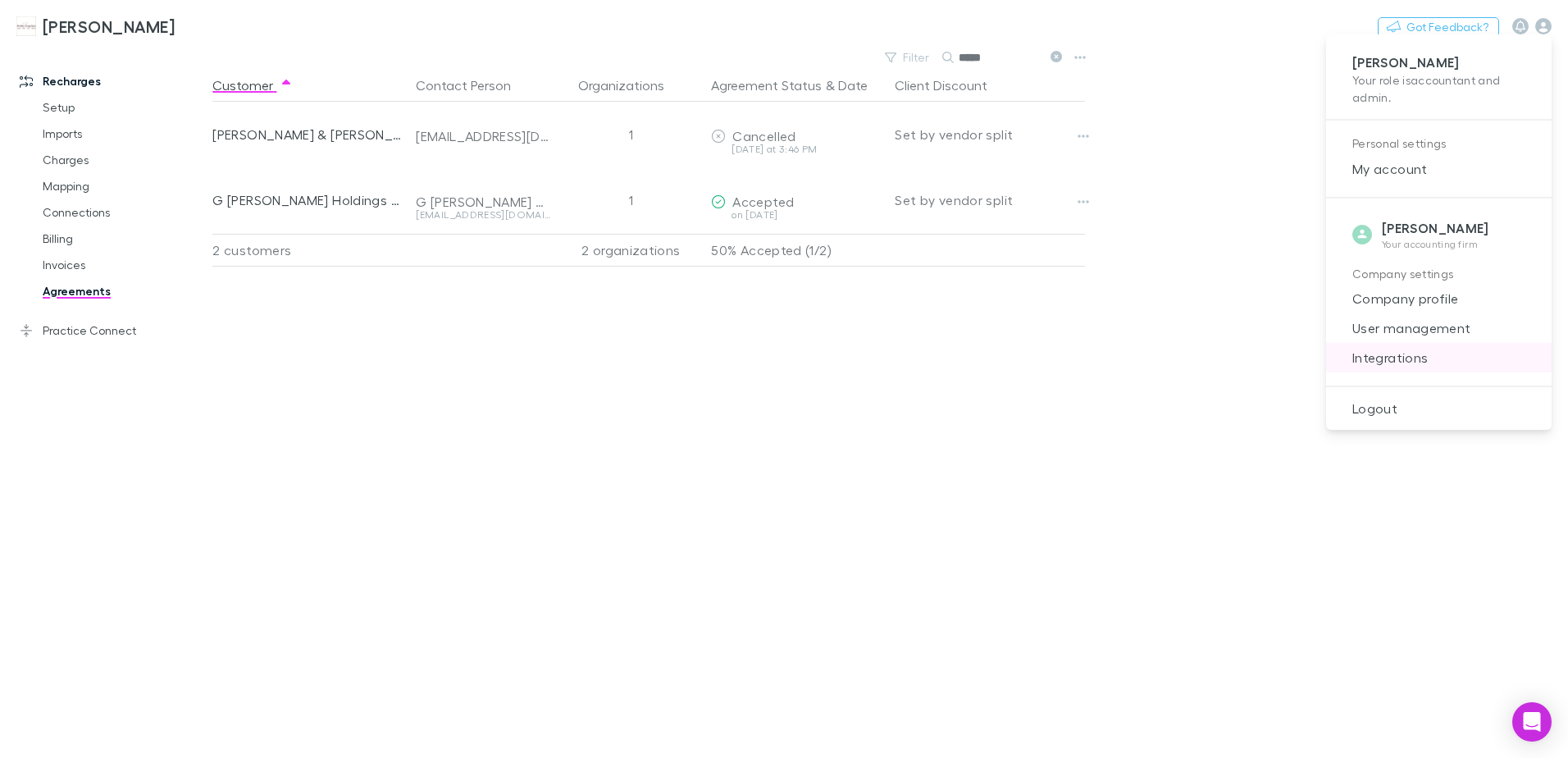
click at [1404, 355] on span "Integrations" at bounding box center [1438, 358] width 199 height 20
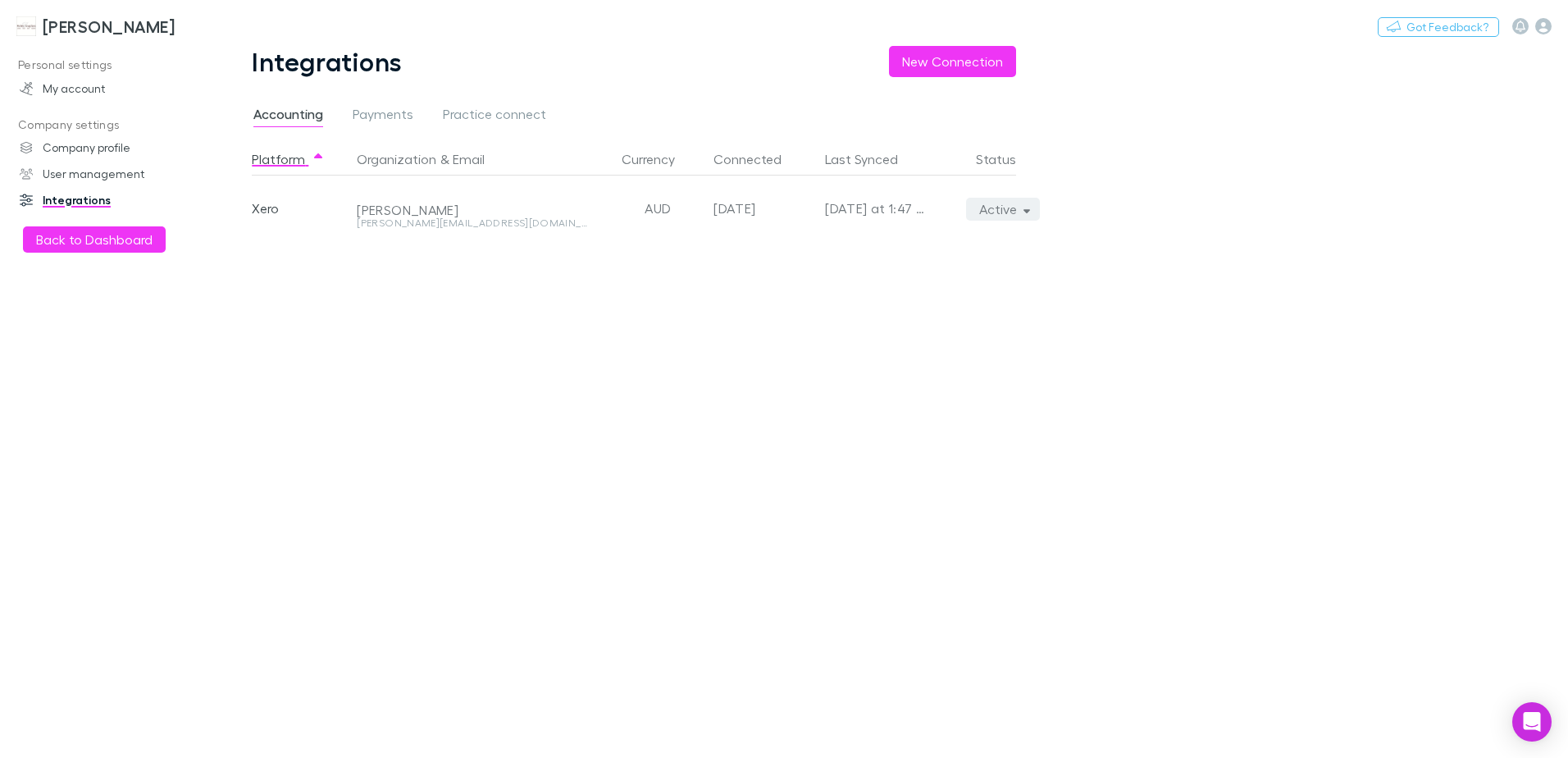
click at [1021, 205] on button "Active" at bounding box center [1003, 209] width 74 height 23
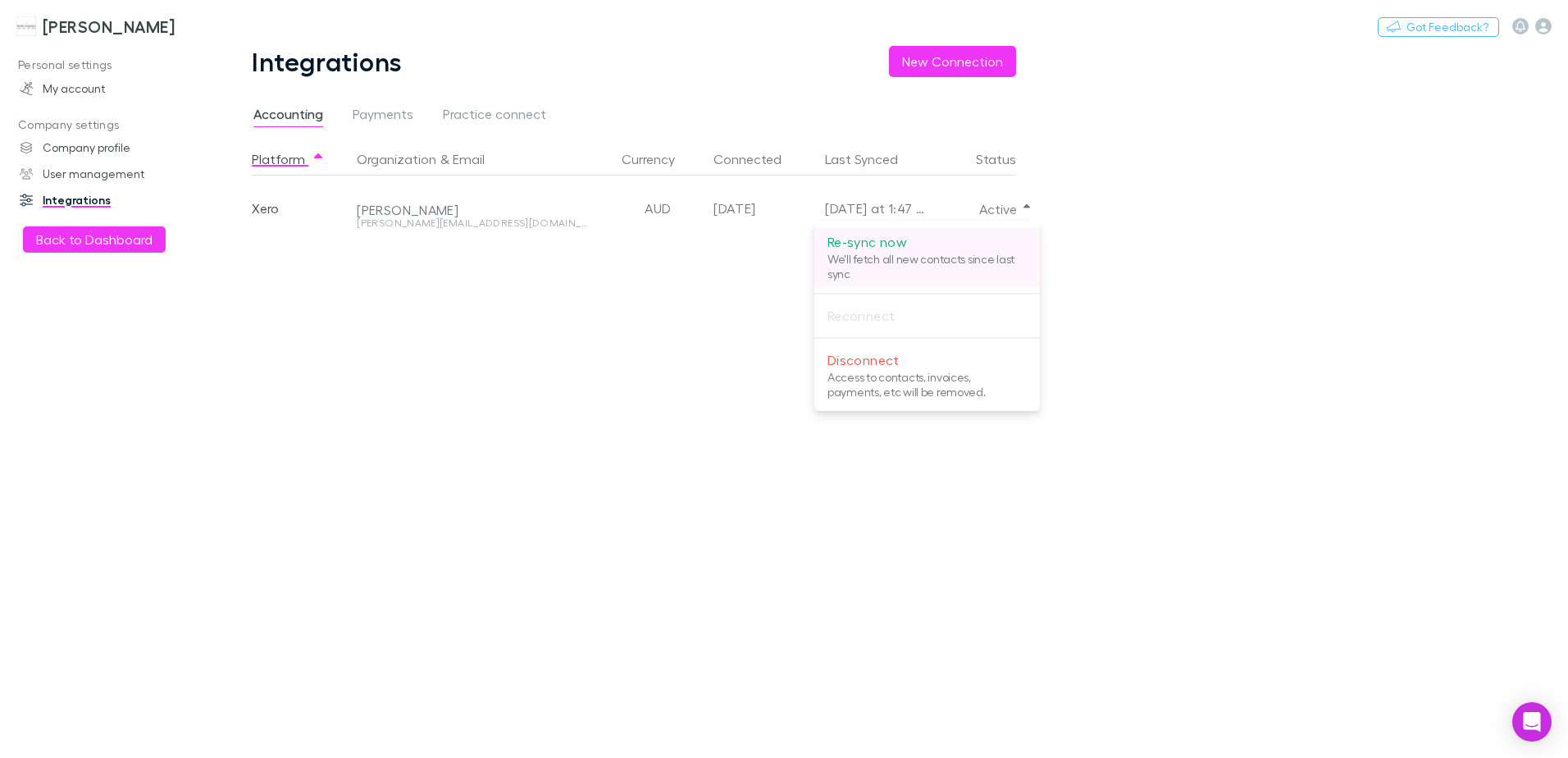
click at [1011, 265] on p "We'll fetch all new contacts since last sync" at bounding box center [927, 266] width 199 height 29
click at [69, 27] on div at bounding box center [784, 379] width 1568 height 758
click at [69, 27] on h3 "[PERSON_NAME]" at bounding box center [109, 26] width 132 height 20
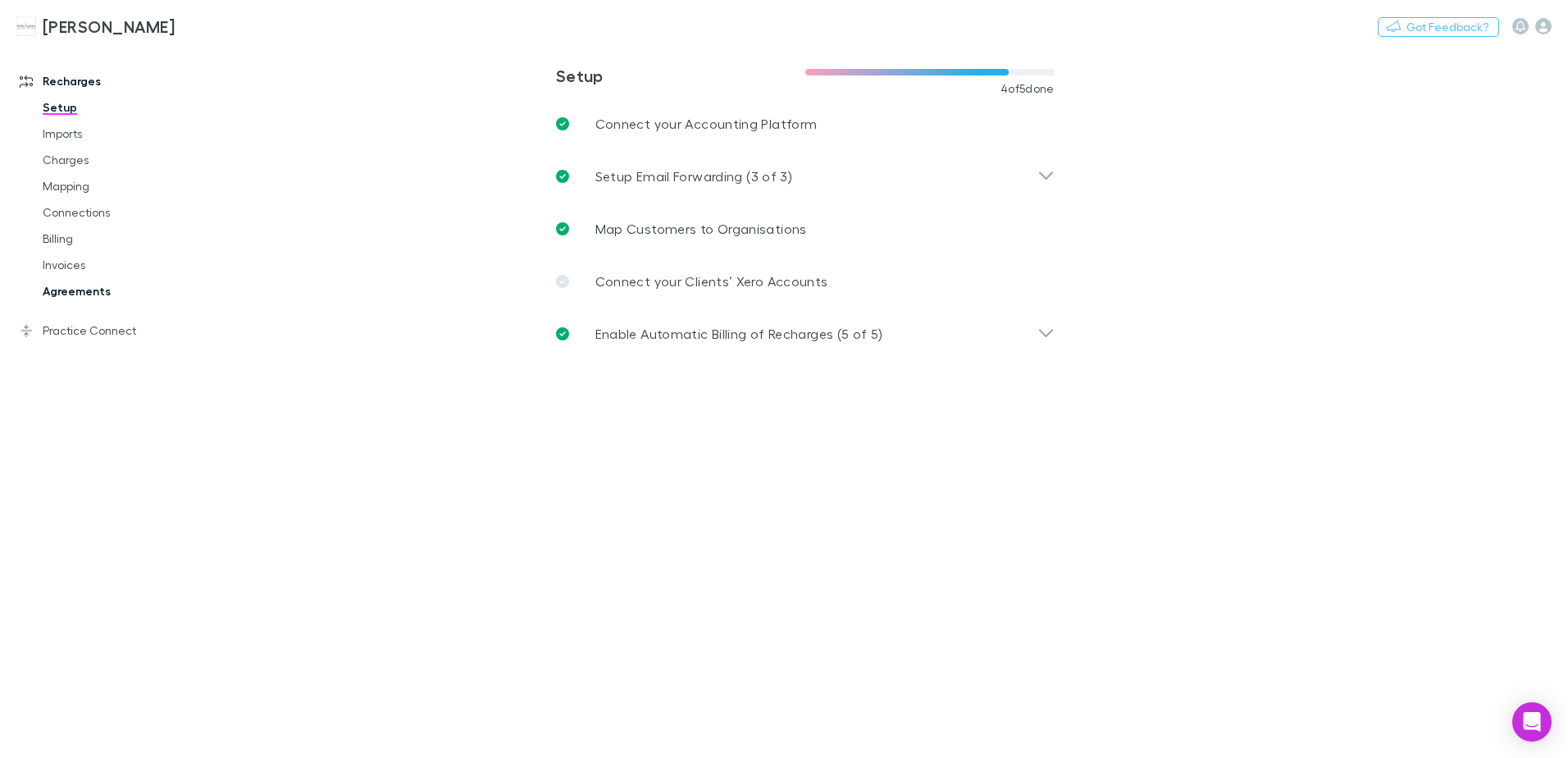
click at [85, 291] on link "Agreements" at bounding box center [123, 291] width 195 height 26
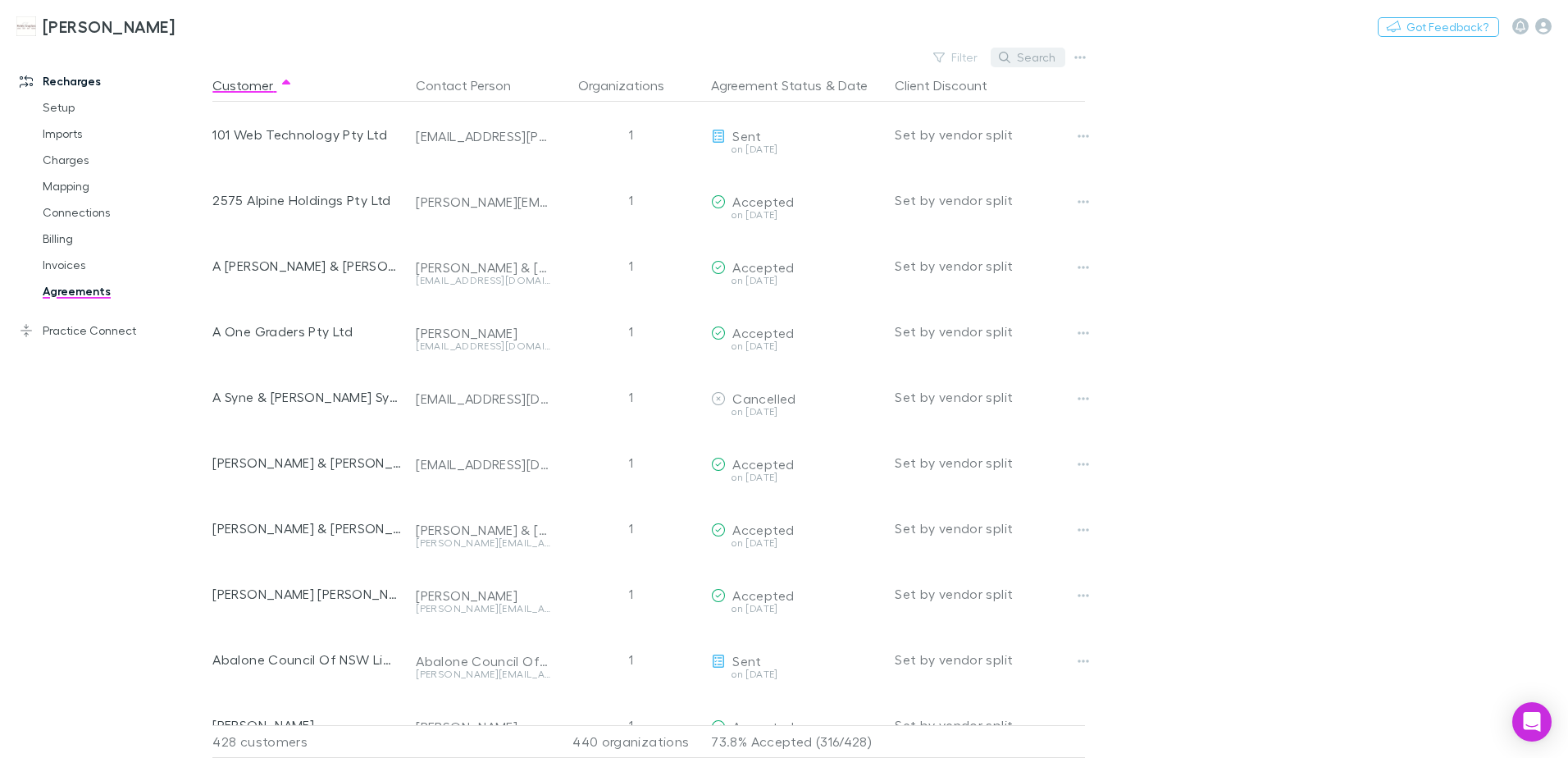
click at [1038, 55] on button "Search" at bounding box center [1027, 57] width 74 height 20
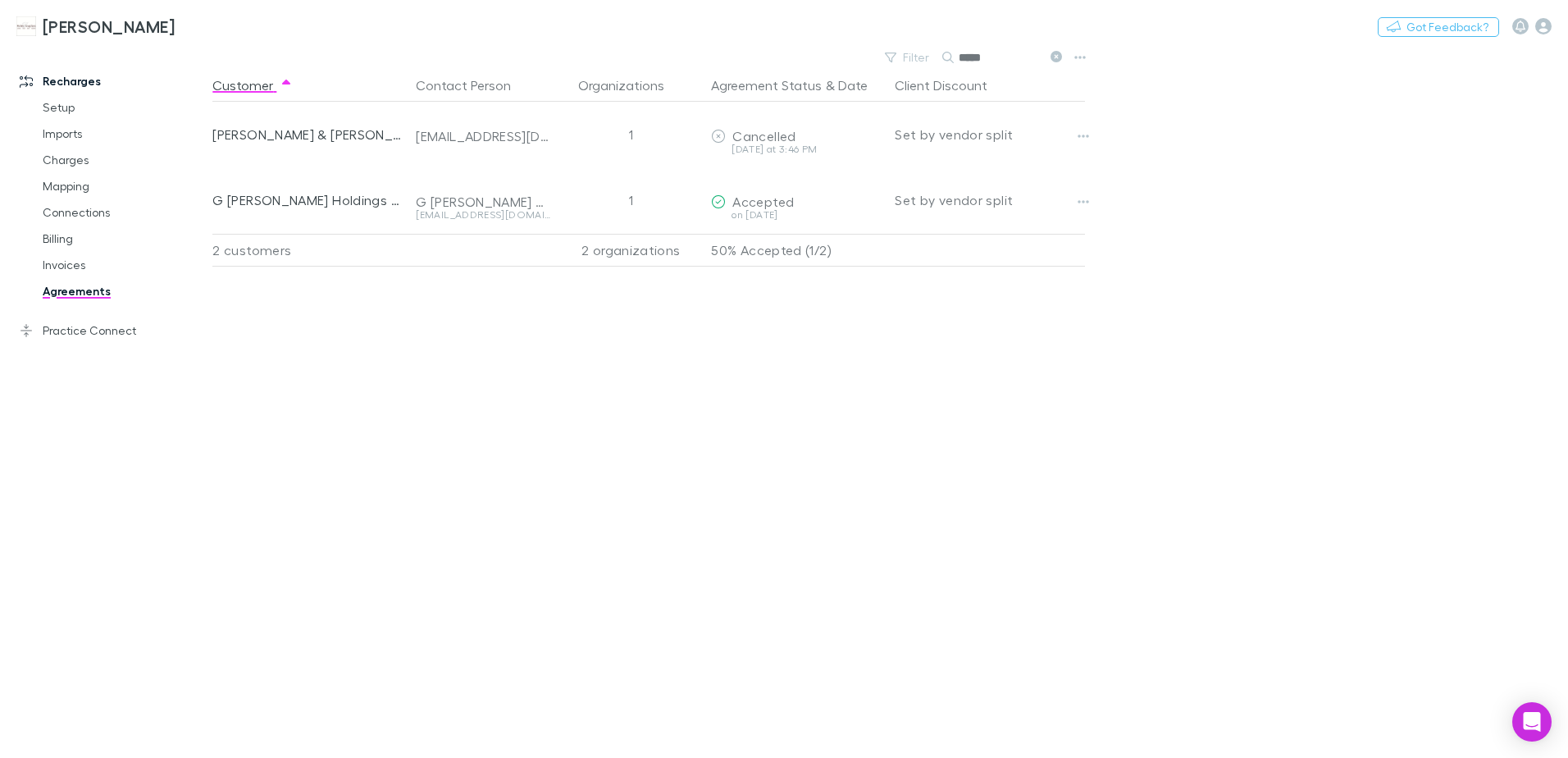
type input "*****"
